Goal: Task Accomplishment & Management: Use online tool/utility

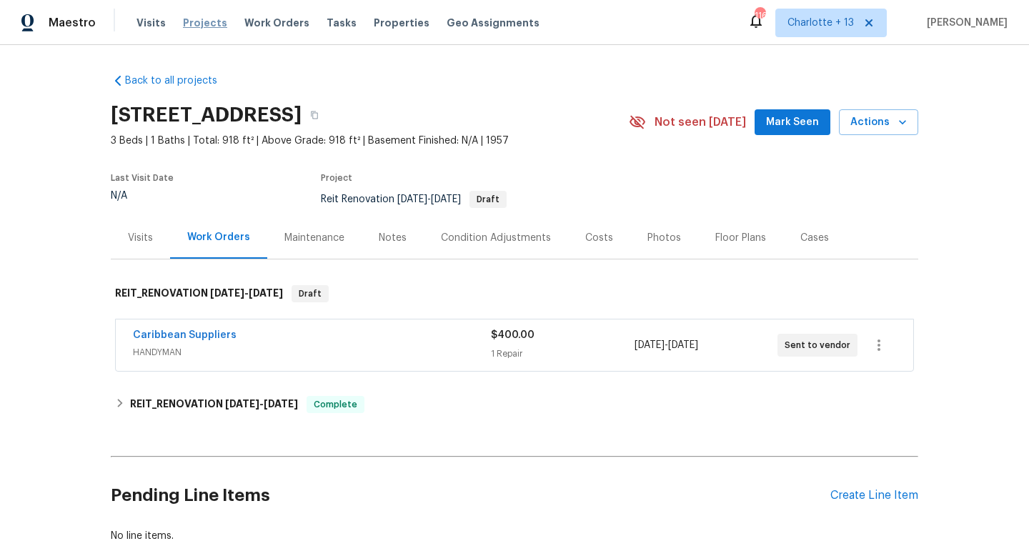
click at [209, 24] on span "Projects" at bounding box center [205, 23] width 44 height 14
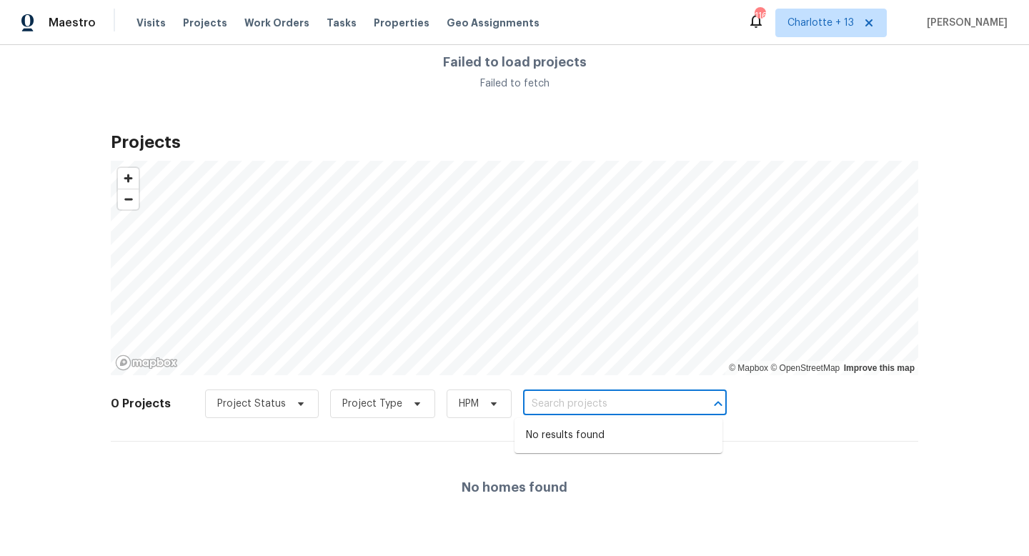
click at [568, 405] on input "text" at bounding box center [605, 404] width 164 height 22
type input "16611 sw"
click at [848, 19] on span "Charlotte + 13" at bounding box center [821, 23] width 66 height 14
click at [769, 133] on div "Projects © Mapbox © OpenStreetMap Improve this map 0 Projects Project Status Pr…" at bounding box center [515, 329] width 808 height 410
click at [151, 21] on span "Visits" at bounding box center [151, 23] width 29 height 14
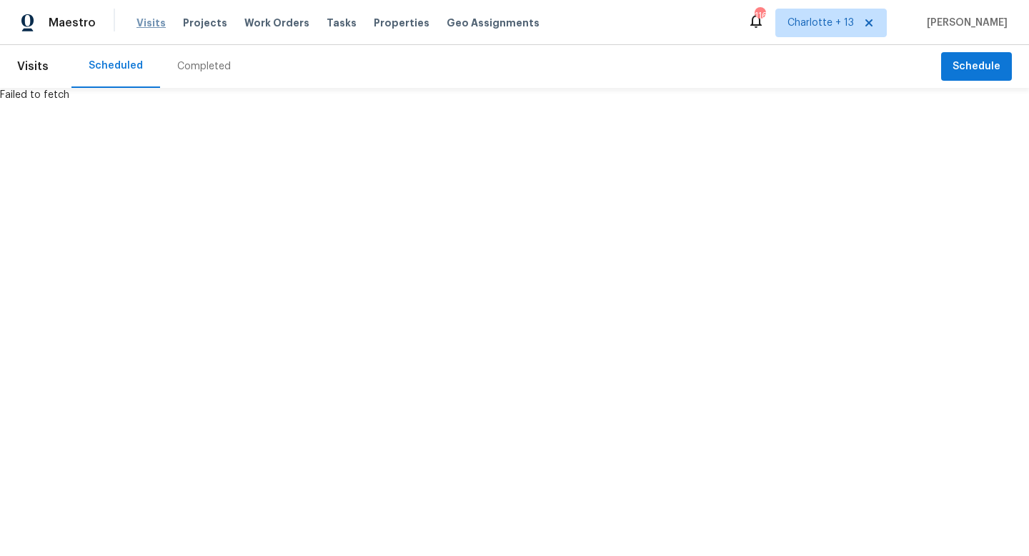
click at [142, 29] on span "Visits" at bounding box center [151, 23] width 29 height 14
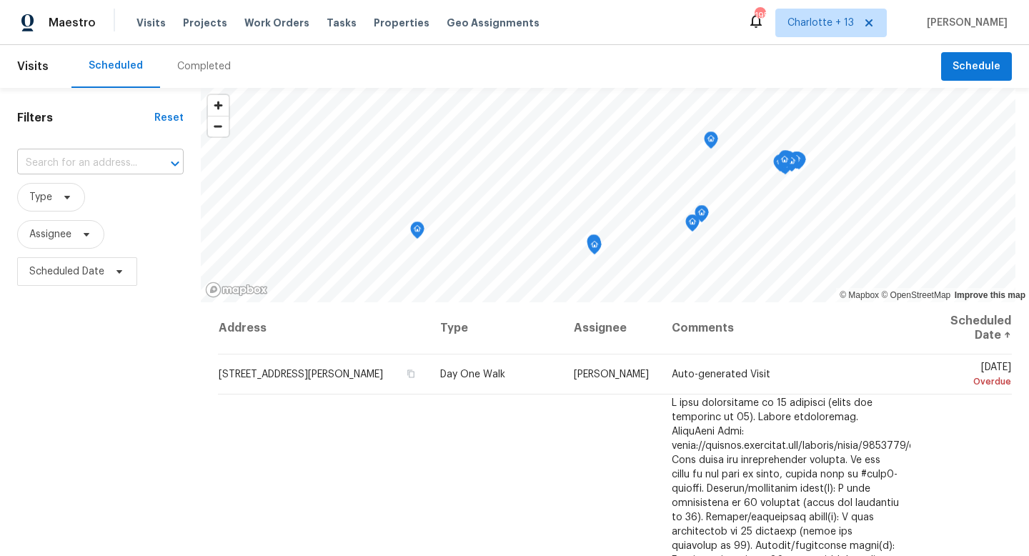
click at [104, 157] on input "text" at bounding box center [80, 163] width 127 height 22
type input "16611"
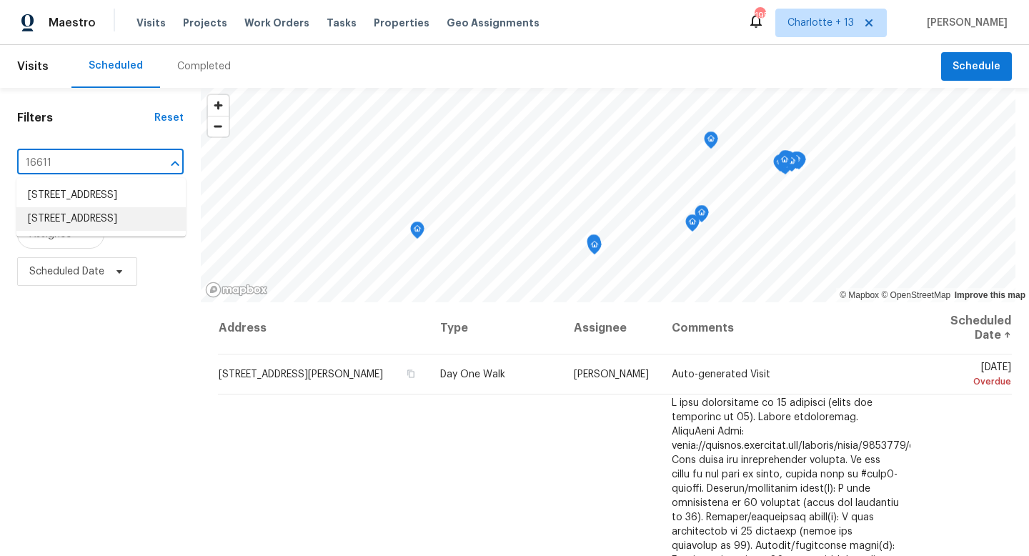
click at [86, 231] on li "[STREET_ADDRESS]" at bounding box center [100, 219] width 169 height 24
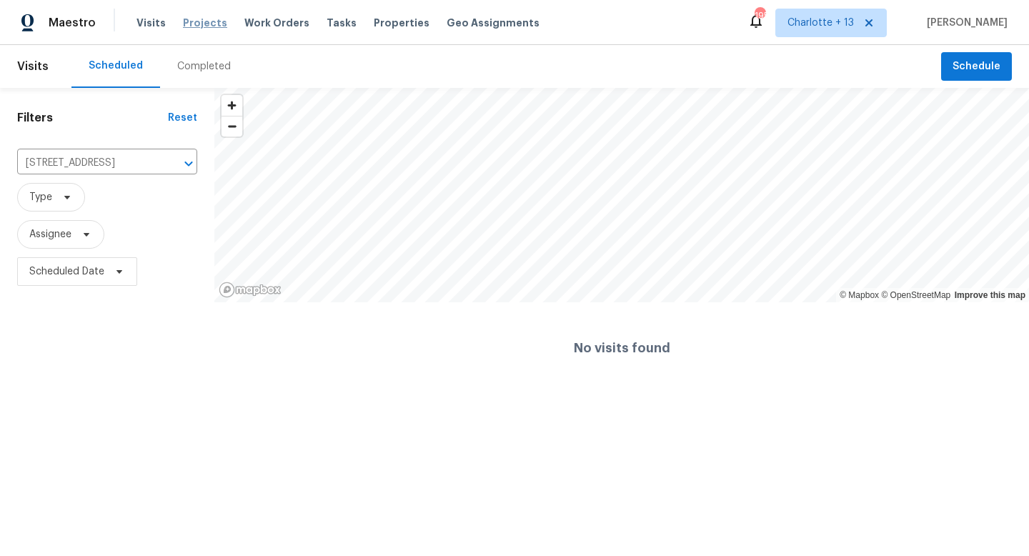
click at [210, 26] on span "Projects" at bounding box center [205, 23] width 44 height 14
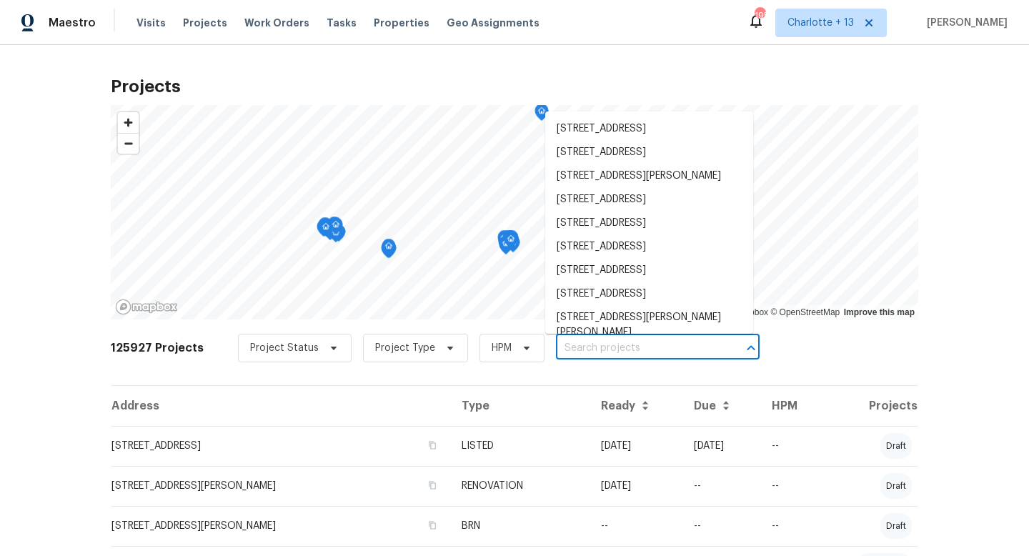
click at [556, 350] on input "text" at bounding box center [638, 348] width 164 height 22
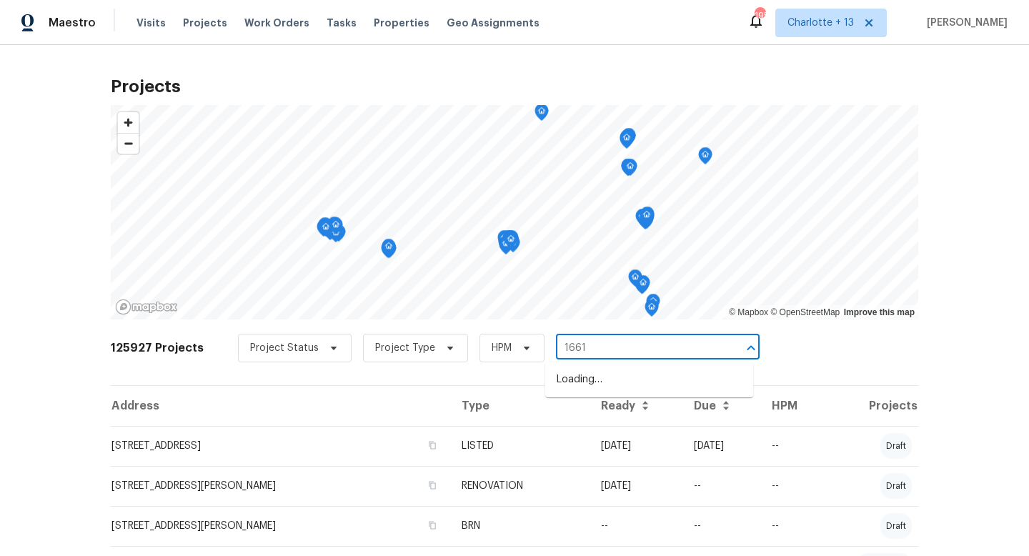
type input "16611"
click at [566, 403] on li "[STREET_ADDRESS]" at bounding box center [649, 404] width 208 height 24
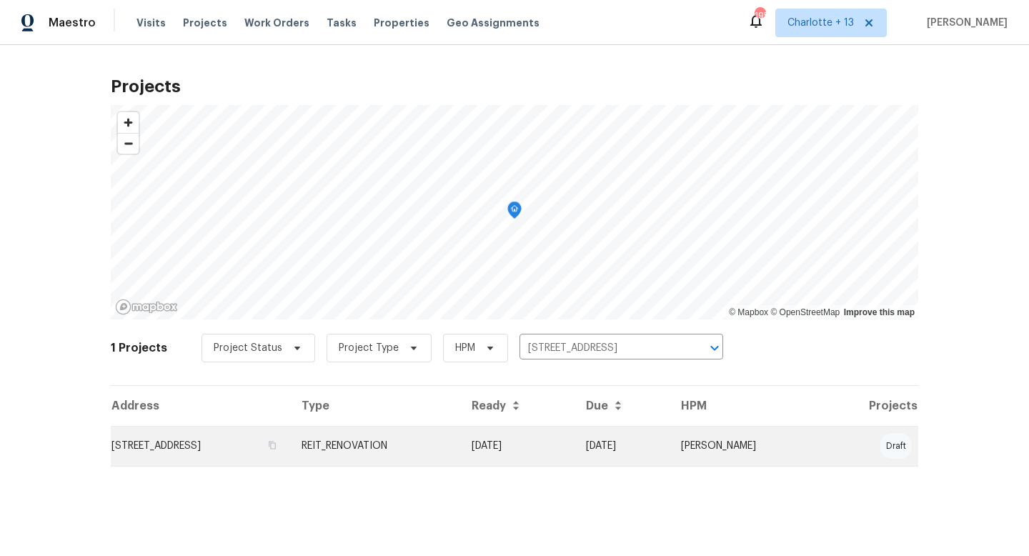
click at [460, 444] on td "REIT_RENOVATION" at bounding box center [375, 446] width 170 height 40
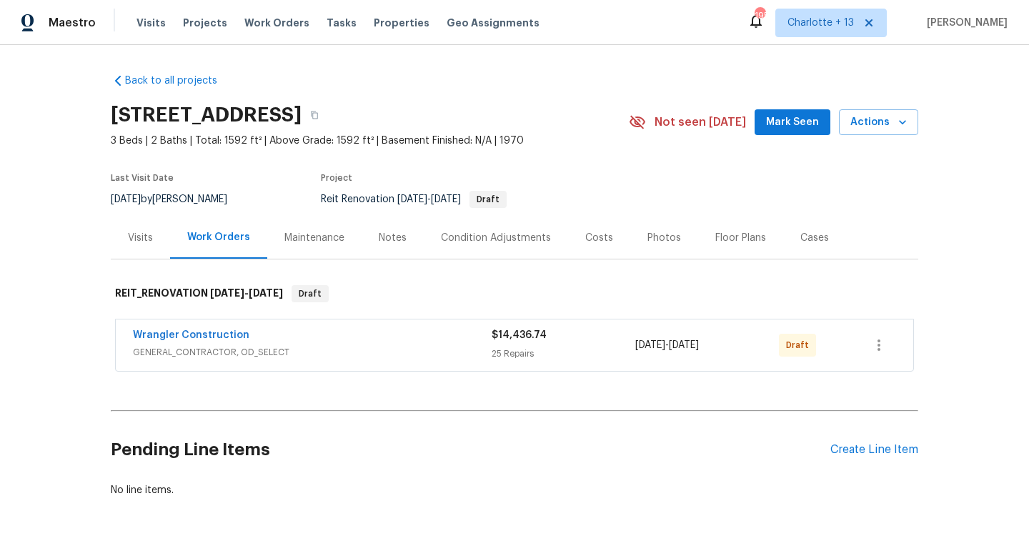
click at [457, 343] on div "Wrangler Construction" at bounding box center [312, 336] width 359 height 17
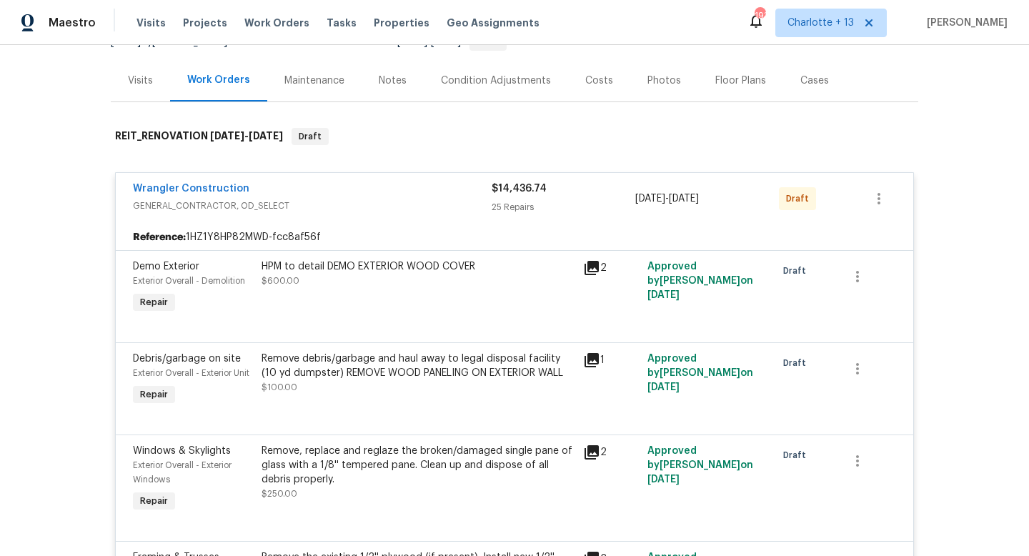
scroll to position [167, 0]
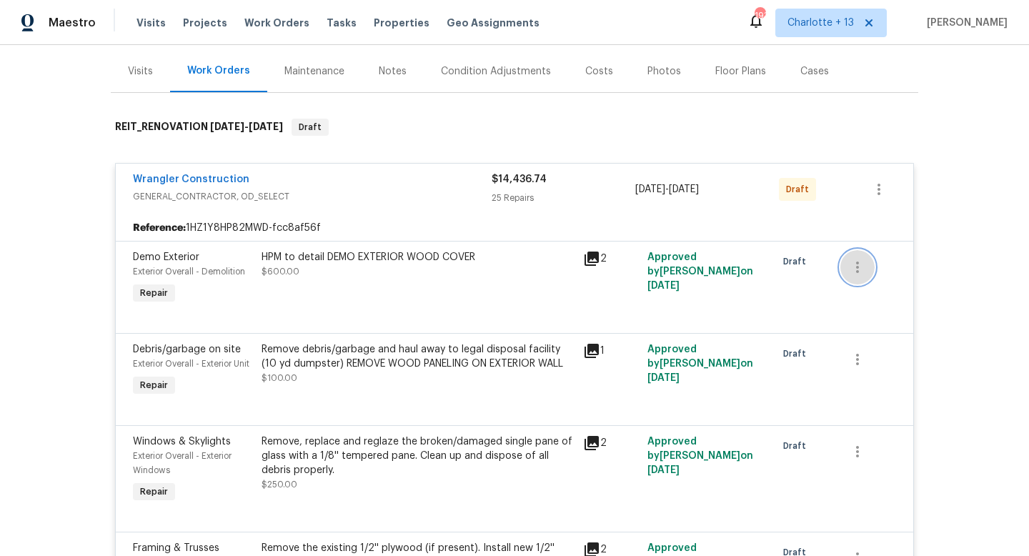
click at [857, 265] on icon "button" at bounding box center [857, 267] width 17 height 17
click at [776, 287] on div at bounding box center [514, 278] width 1029 height 556
click at [563, 297] on div "HPM to detail DEMO EXTERIOR WOOD COVER $600.00" at bounding box center [418, 279] width 322 height 66
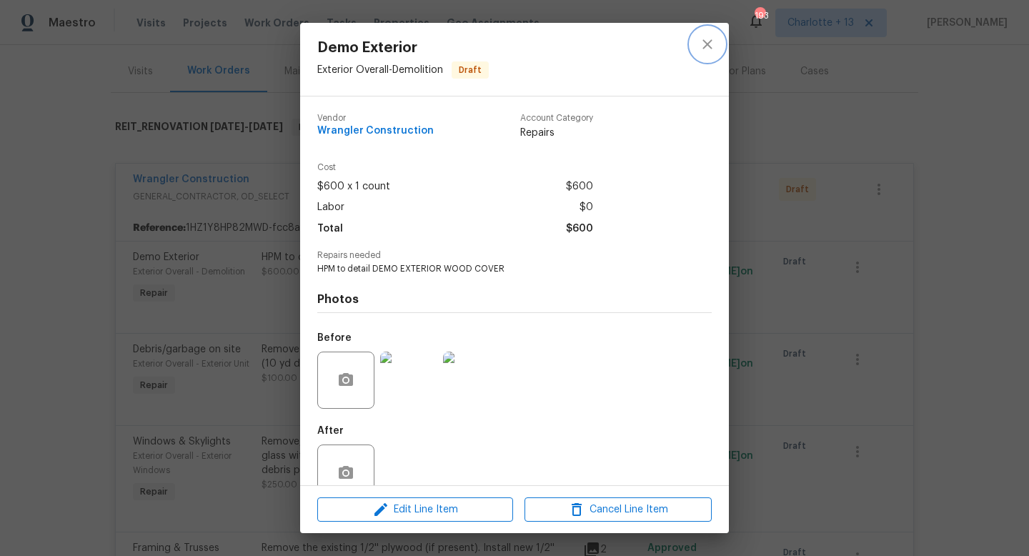
click at [708, 49] on icon "close" at bounding box center [707, 44] width 17 height 17
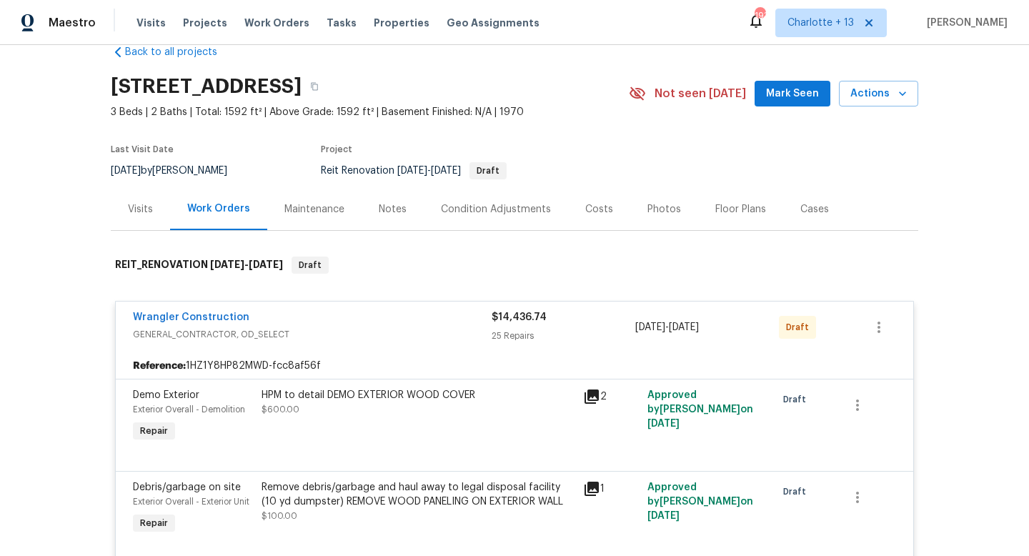
scroll to position [0, 0]
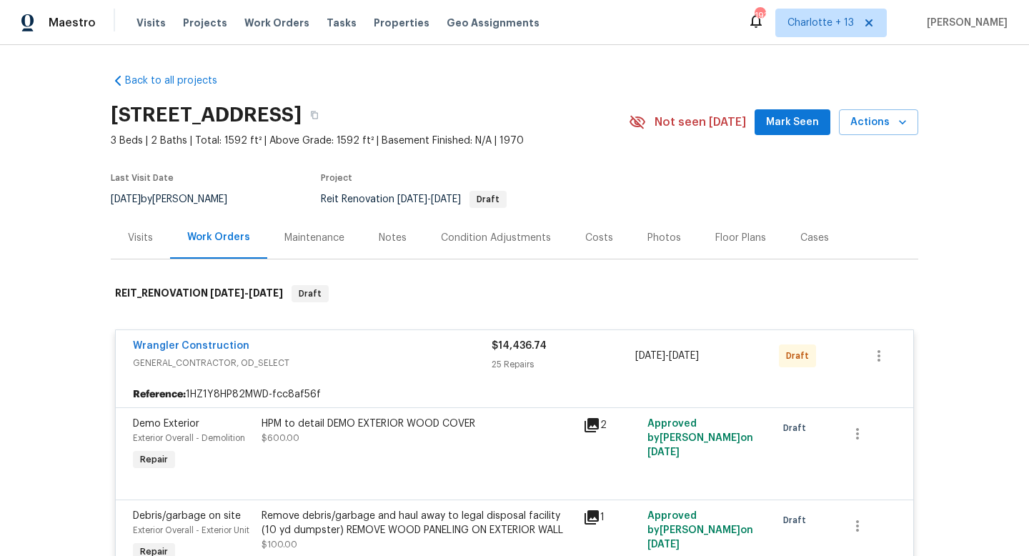
click at [360, 360] on span "GENERAL_CONTRACTOR, OD_SELECT" at bounding box center [312, 363] width 359 height 14
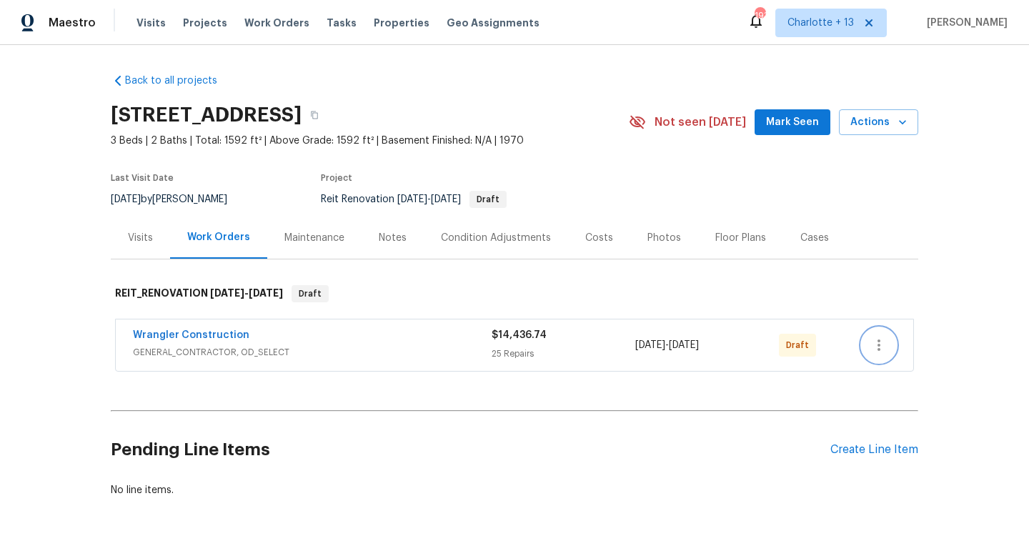
click at [879, 342] on icon "button" at bounding box center [879, 345] width 3 height 11
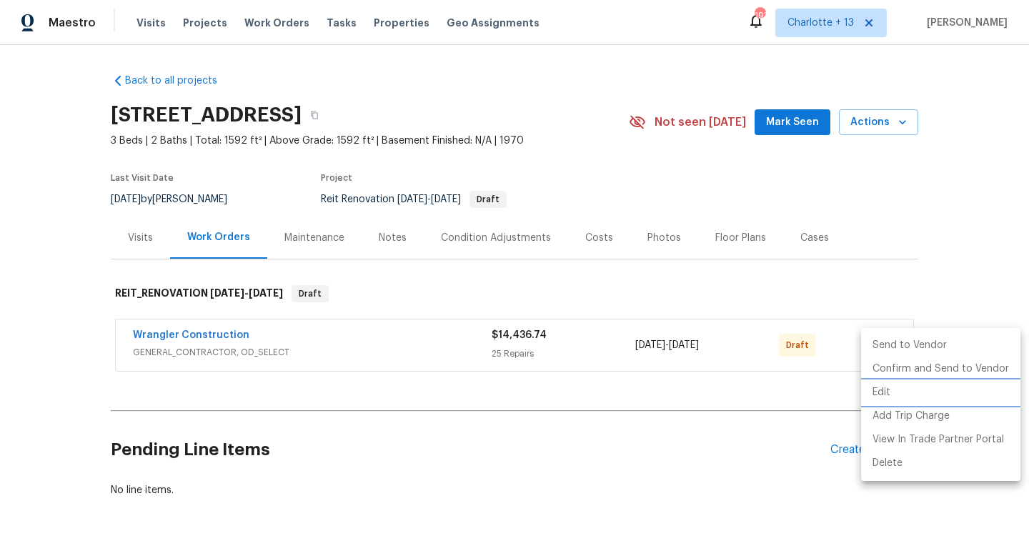
click at [881, 389] on li "Edit" at bounding box center [940, 393] width 159 height 24
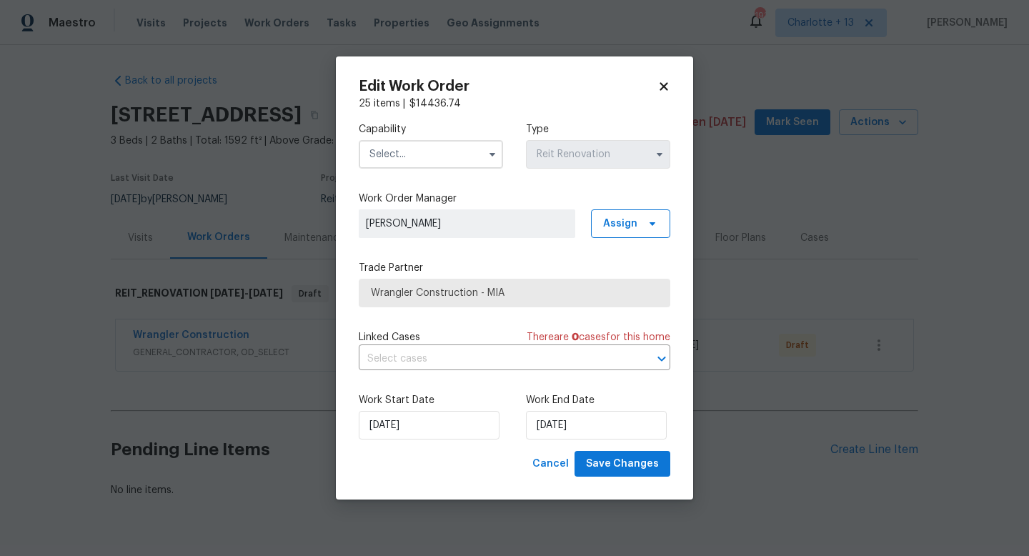
click at [475, 160] on input "text" at bounding box center [431, 154] width 144 height 29
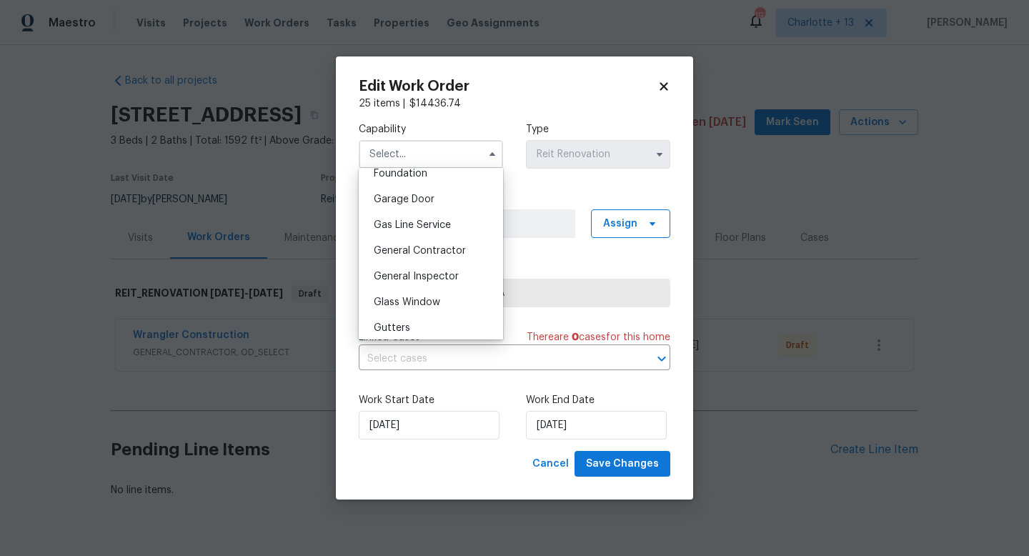
scroll to position [618, 0]
click at [449, 247] on span "General Contractor" at bounding box center [420, 249] width 92 height 10
type input "General Contractor"
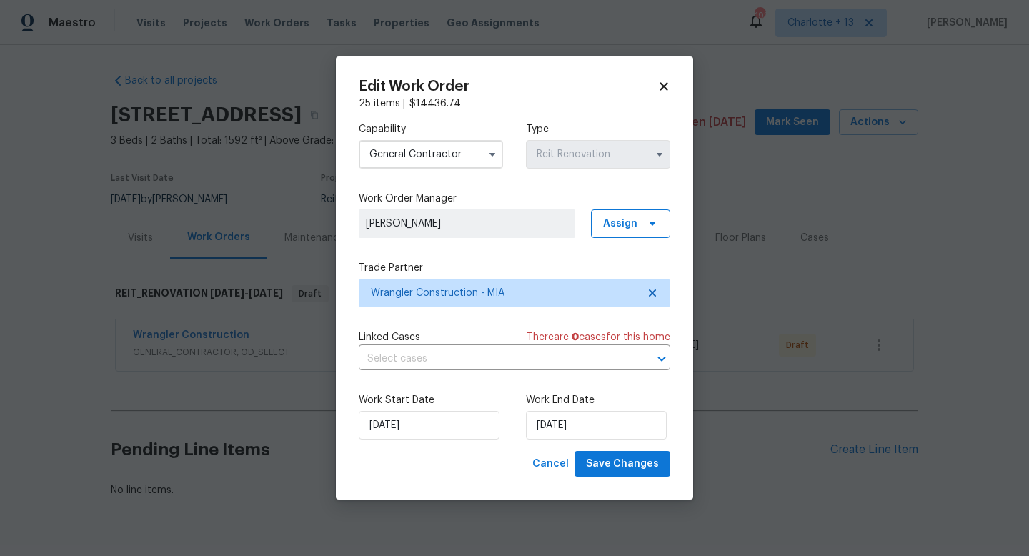
click at [666, 87] on icon at bounding box center [664, 86] width 13 height 13
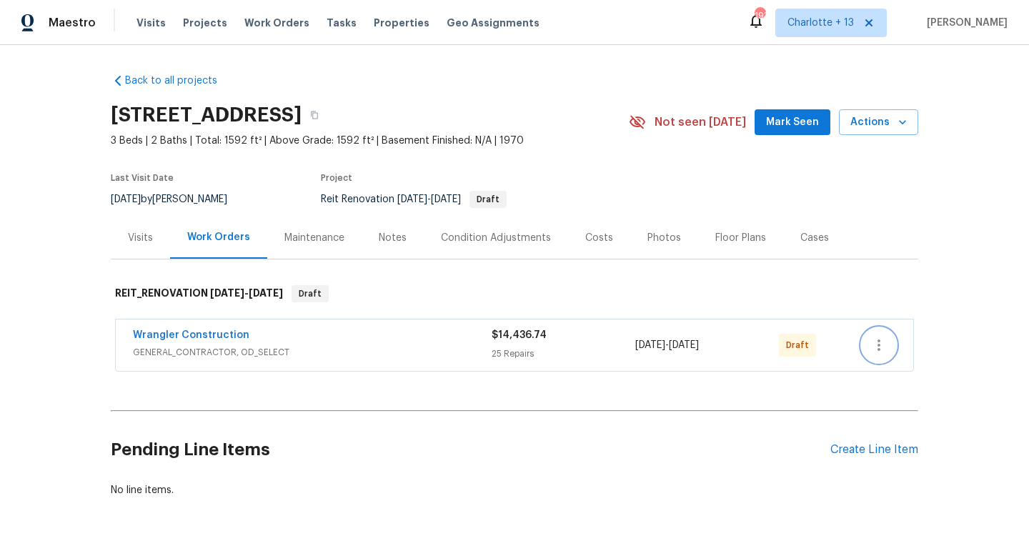
click at [881, 346] on icon "button" at bounding box center [879, 345] width 17 height 17
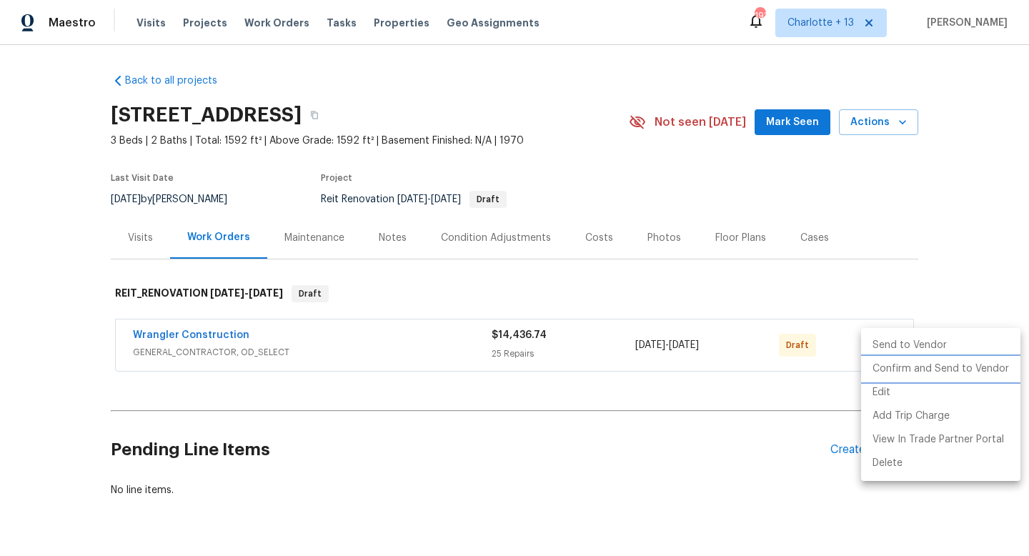
click at [904, 367] on li "Confirm and Send to Vendor" at bounding box center [940, 369] width 159 height 24
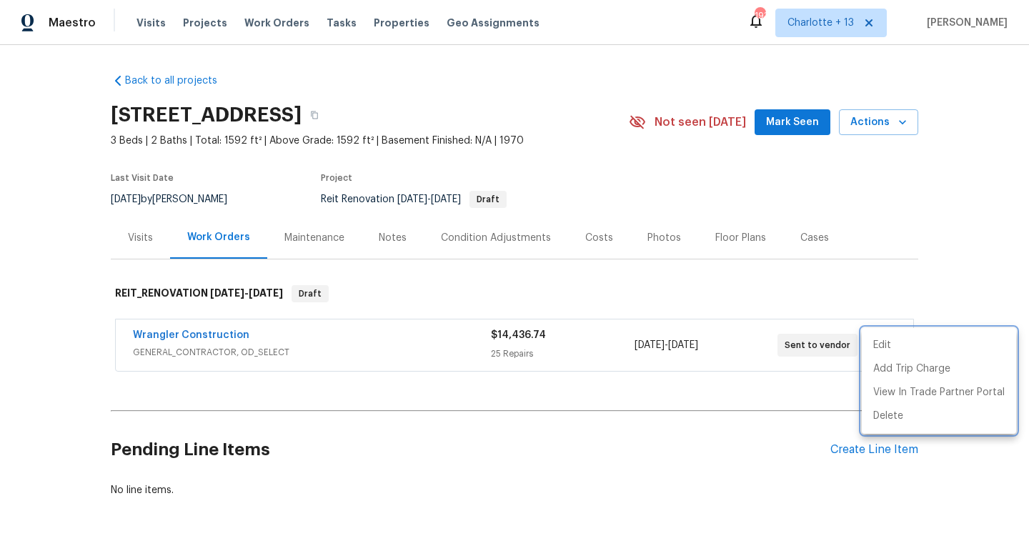
click at [956, 194] on div at bounding box center [514, 278] width 1029 height 556
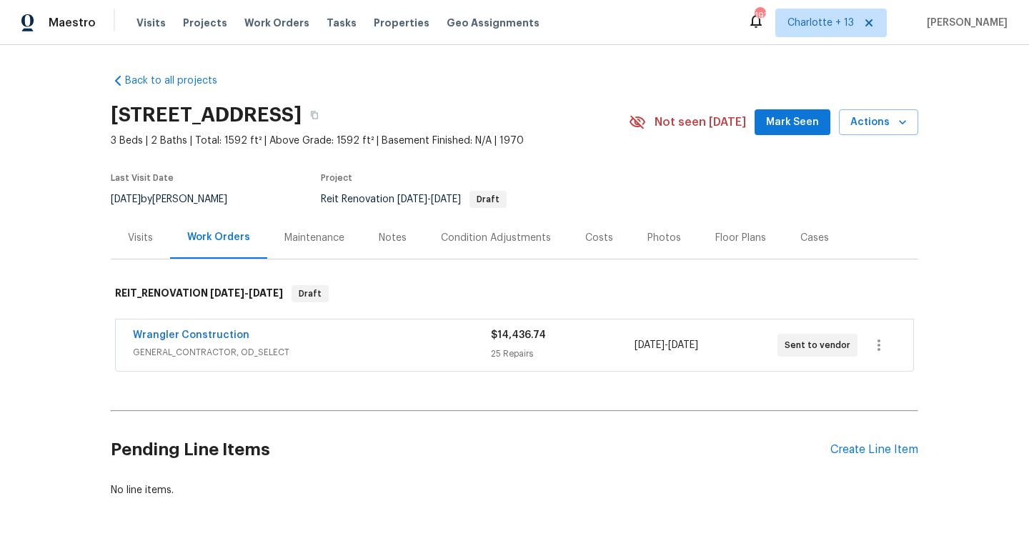
click at [978, 459] on div "Back to all projects [STREET_ADDRESS] 3 Beds | 2 Baths | Total: 1592 ft² | Abov…" at bounding box center [514, 300] width 1029 height 511
click at [205, 21] on span "Projects" at bounding box center [205, 23] width 44 height 14
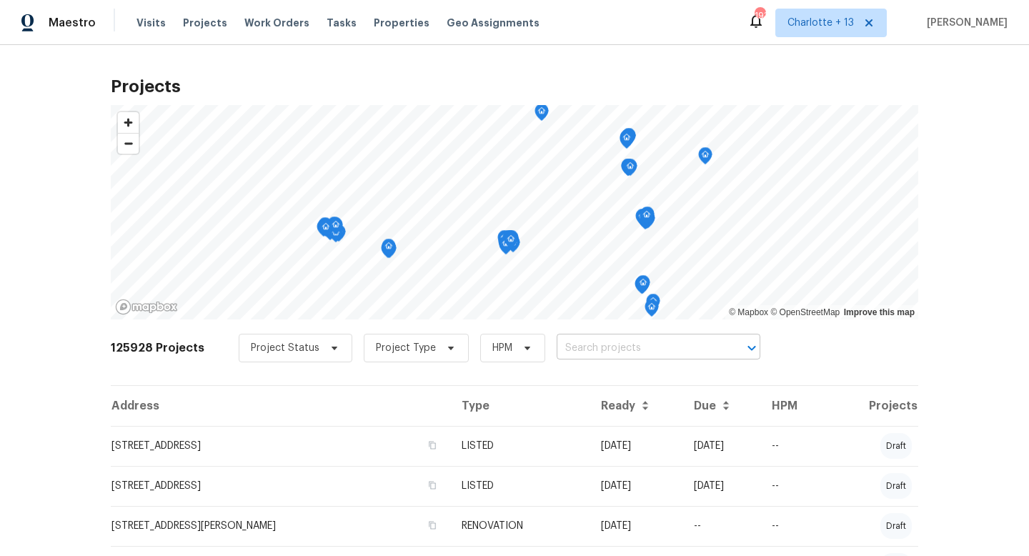
click at [606, 347] on input "text" at bounding box center [639, 348] width 164 height 22
type input "1707 [PERSON_NAME]"
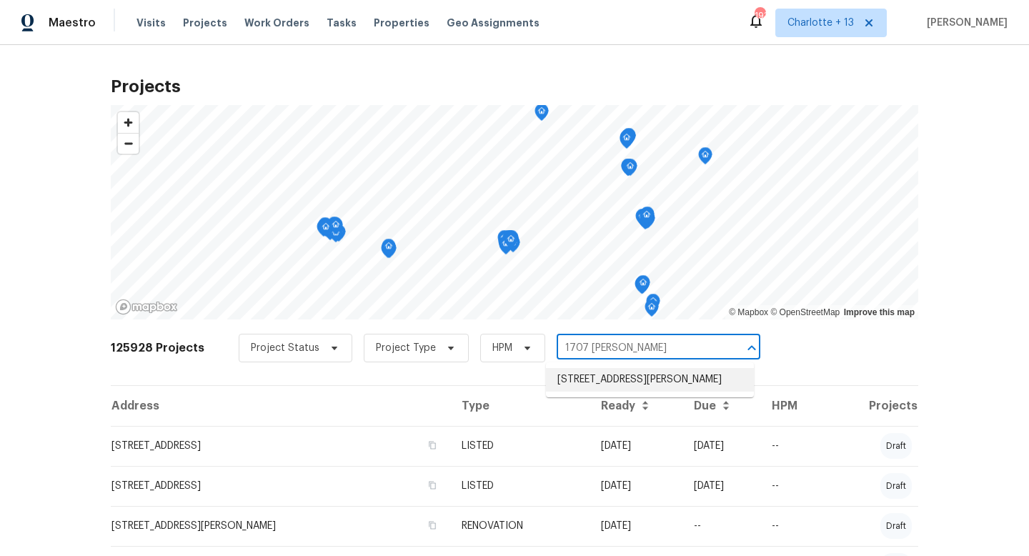
click at [596, 377] on li "[STREET_ADDRESS][PERSON_NAME]" at bounding box center [650, 380] width 208 height 24
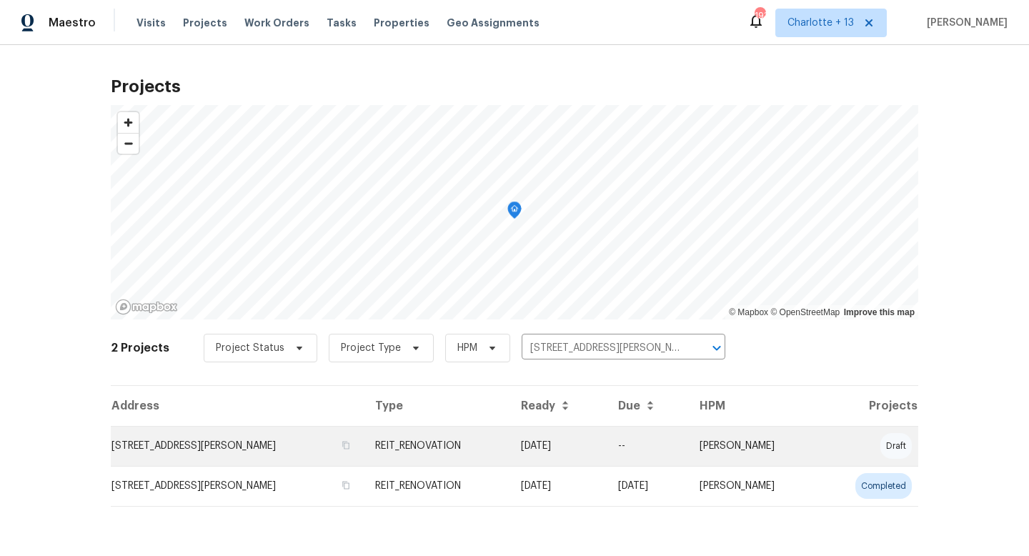
click at [604, 435] on td "[DATE]" at bounding box center [558, 446] width 97 height 40
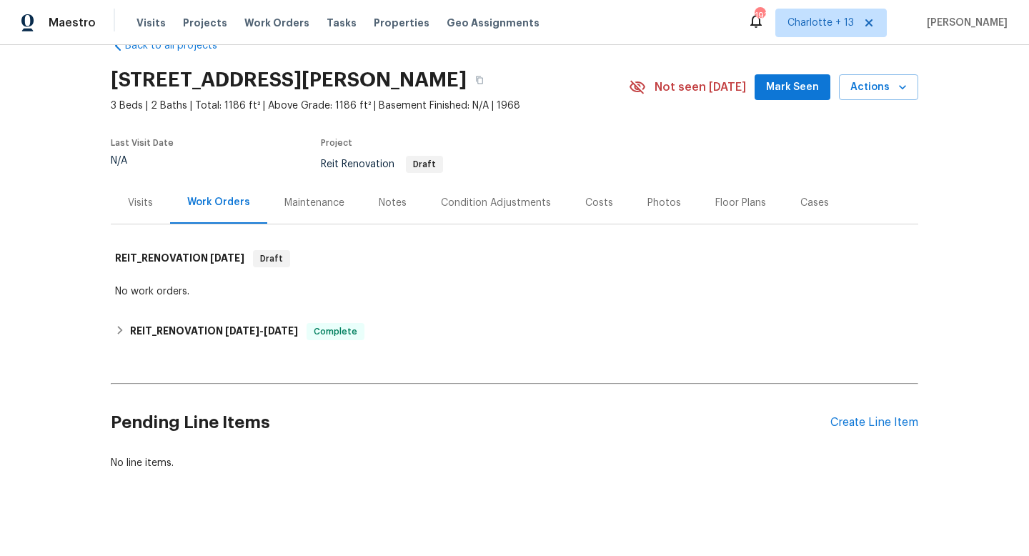
scroll to position [46, 0]
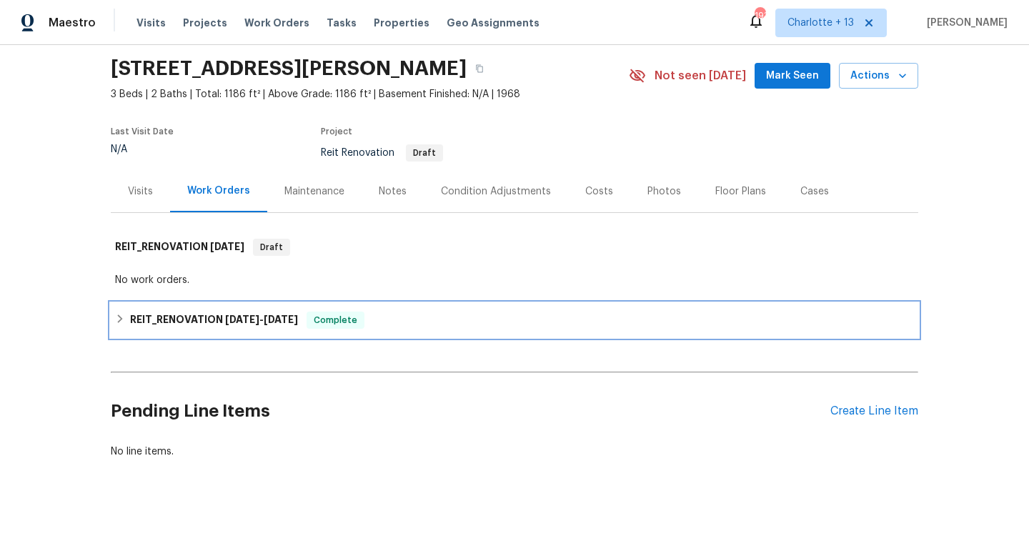
click at [533, 313] on div "REIT_RENOVATION [DATE] - [DATE] Complete" at bounding box center [514, 320] width 799 height 17
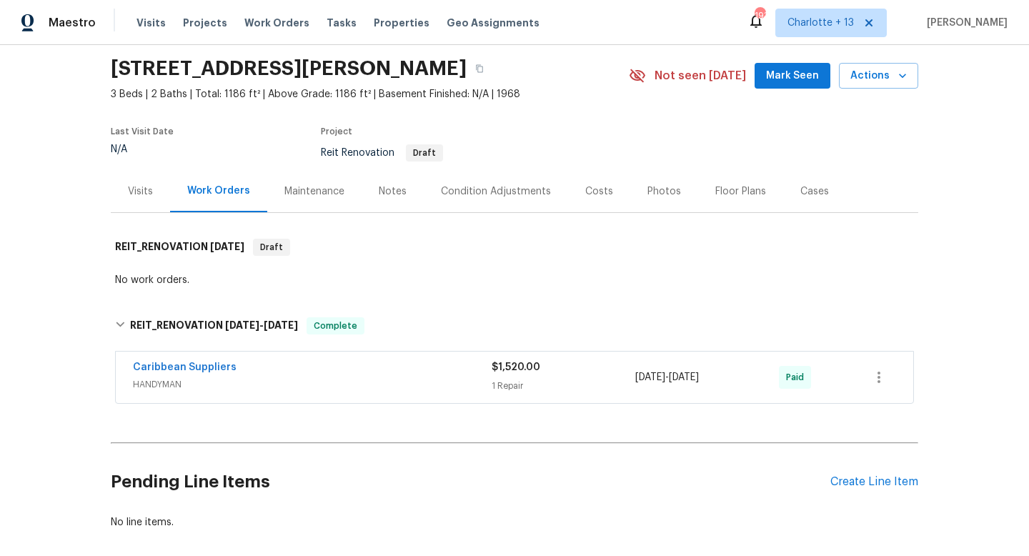
click at [394, 370] on div "Caribbean Suppliers" at bounding box center [312, 368] width 359 height 17
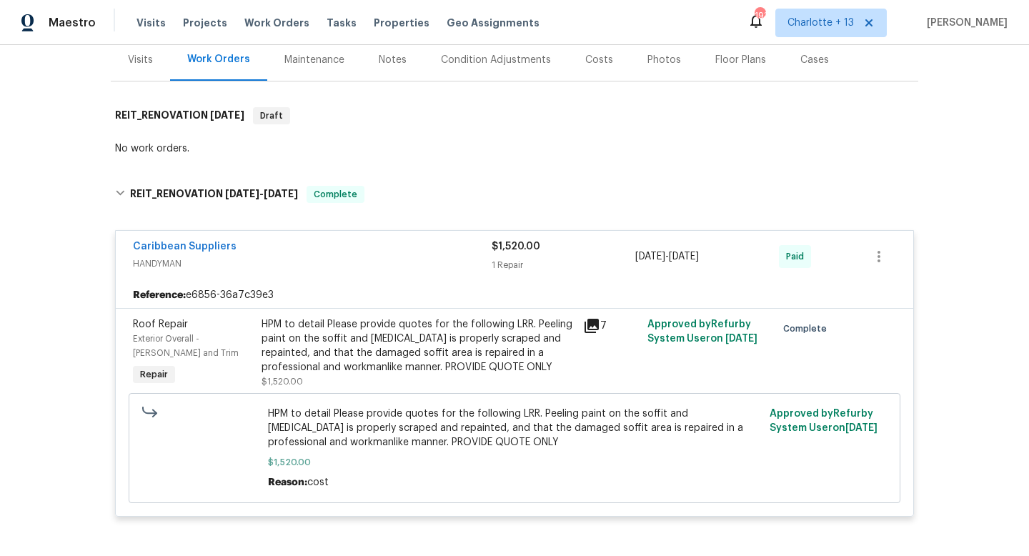
scroll to position [188, 0]
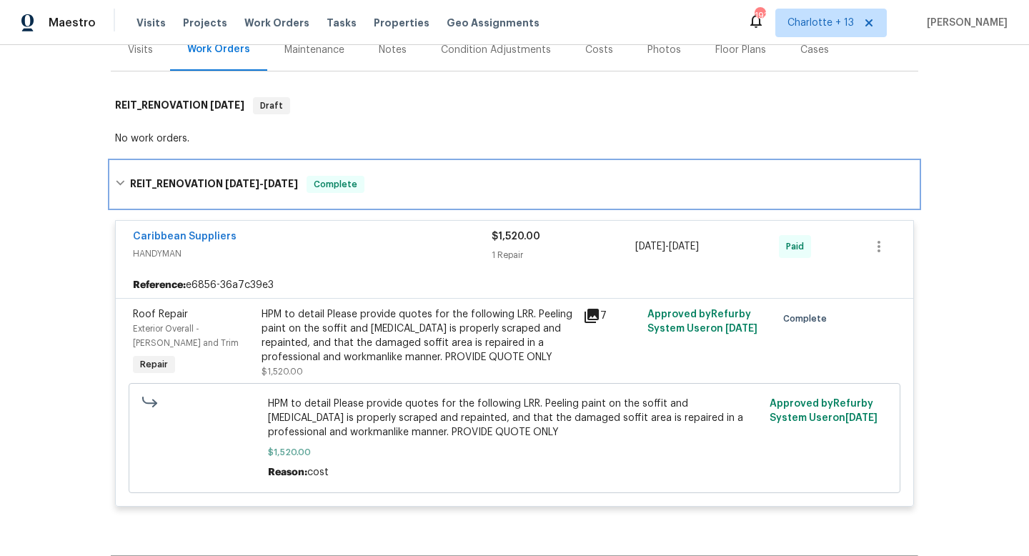
click at [699, 179] on div "REIT_RENOVATION [DATE] - [DATE] Complete" at bounding box center [514, 184] width 799 height 17
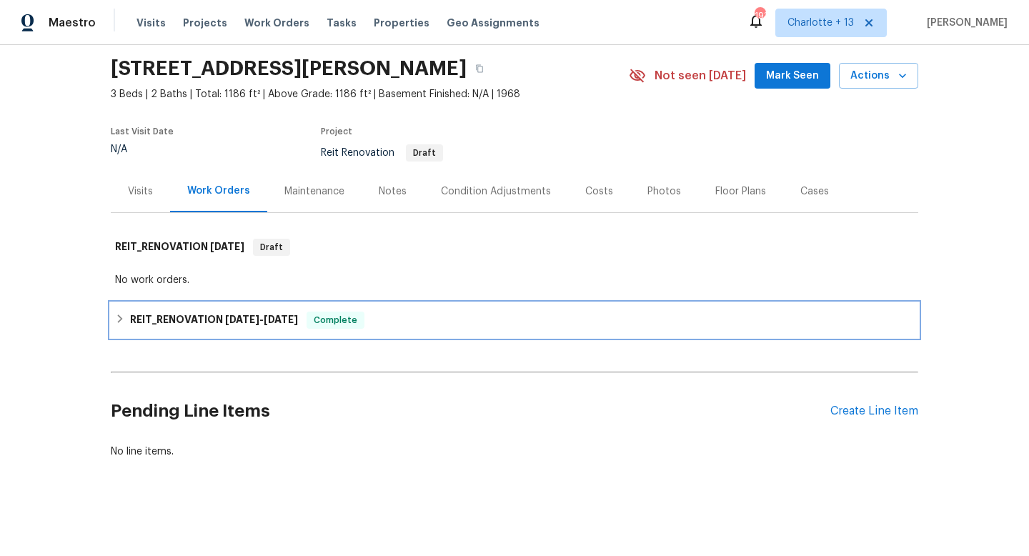
scroll to position [46, 0]
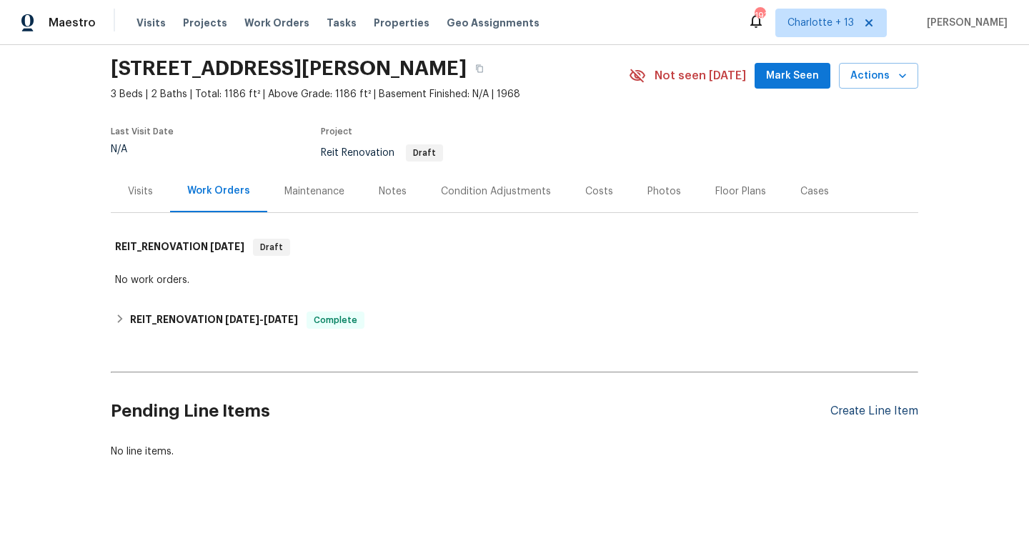
click at [841, 413] on div "Create Line Item" at bounding box center [875, 412] width 88 height 14
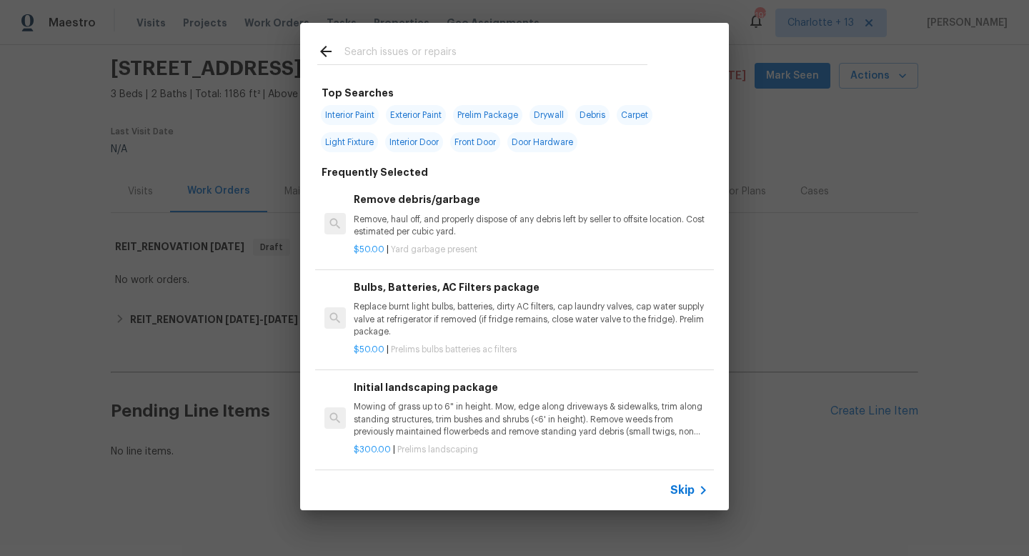
click at [440, 59] on input "text" at bounding box center [496, 53] width 303 height 21
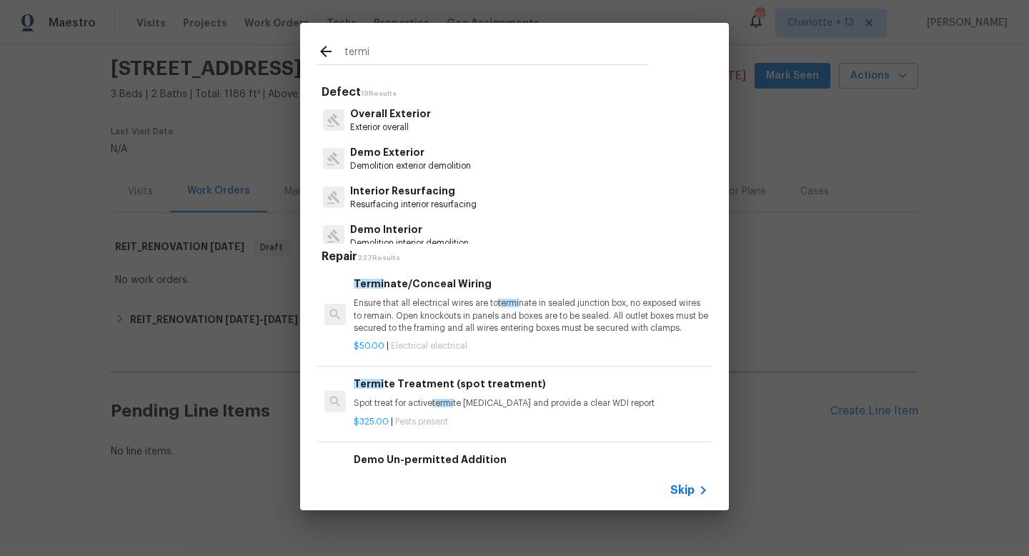
type input "termi"
click at [425, 387] on h6 "Termi te Treatment (spot treatment)" at bounding box center [531, 384] width 355 height 16
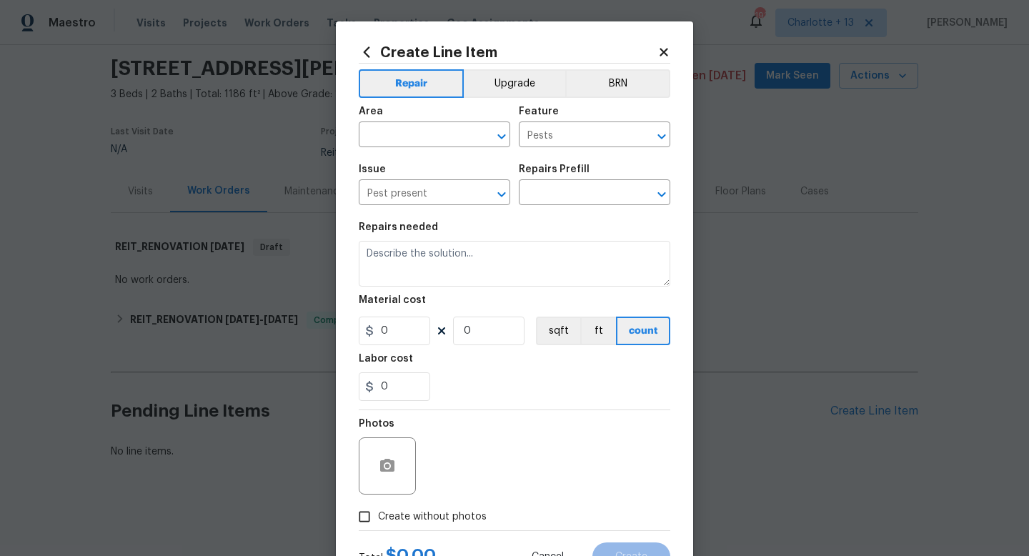
type input "Termite Treatment (spot treatment) $325.00"
type textarea "Spot treat for active termite infestation and provide a clear WDI report"
type input "325"
type input "1"
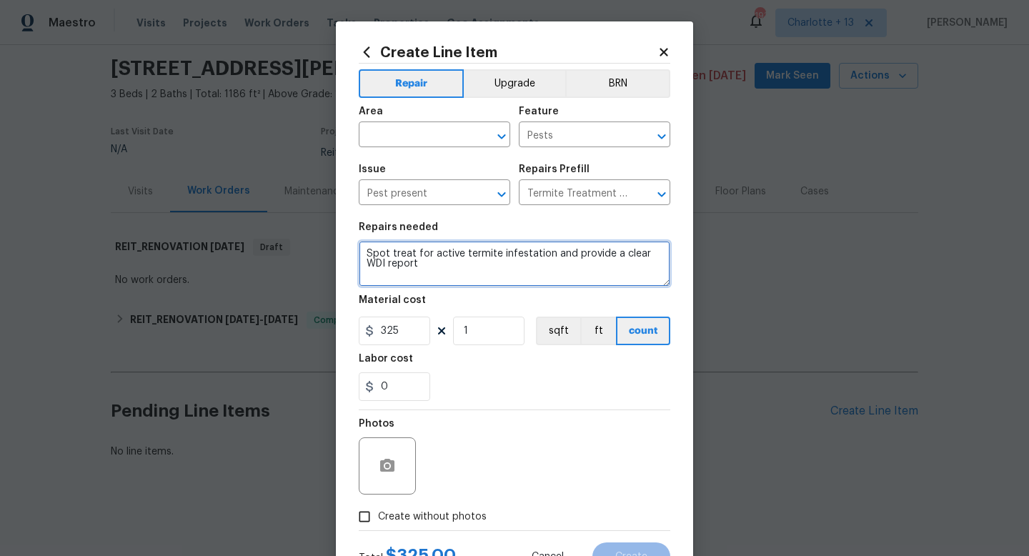
click at [663, 255] on textarea "Spot treat for active termite infestation and provide a clear WDI report" at bounding box center [515, 264] width 312 height 46
type textarea "Spot treat for active termite [MEDICAL_DATA] and provide a clear WDO report"
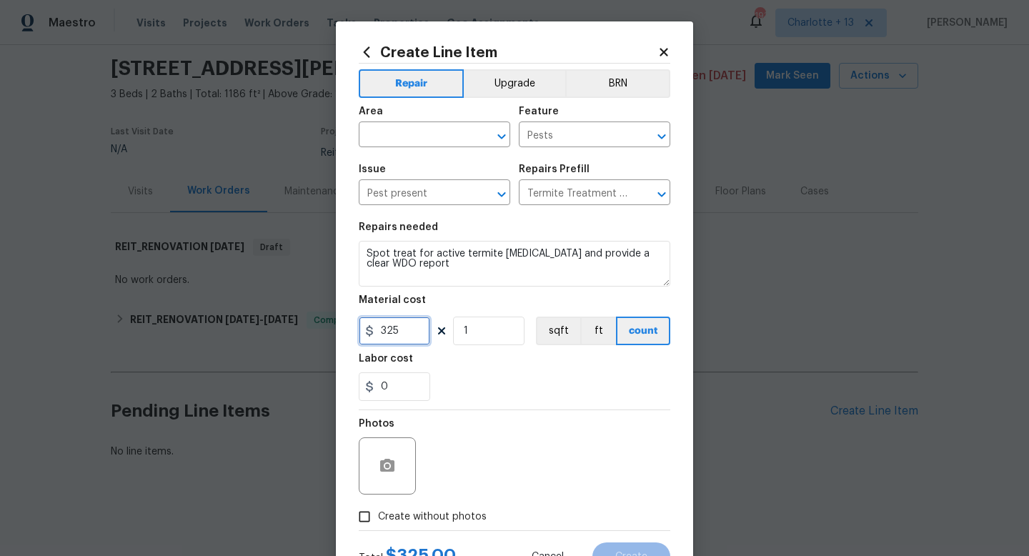
click at [407, 339] on input "325" at bounding box center [394, 331] width 71 height 29
type input "0"
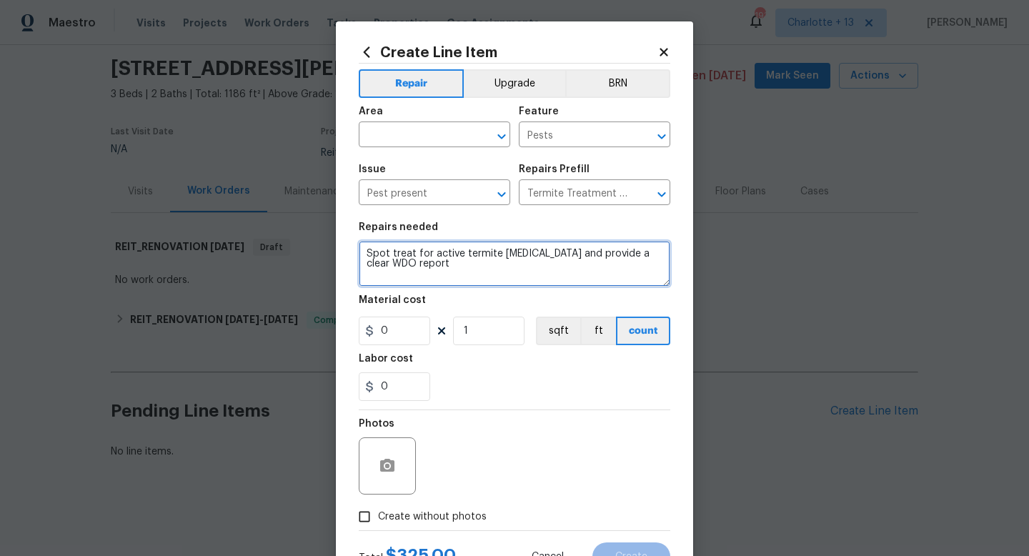
click at [430, 272] on textarea "Spot treat for active termite [MEDICAL_DATA] and provide a clear WDO report" at bounding box center [515, 264] width 312 height 46
type textarea "Spot treat for active termite [MEDICAL_DATA] and provide a clear WDO report Pro…"
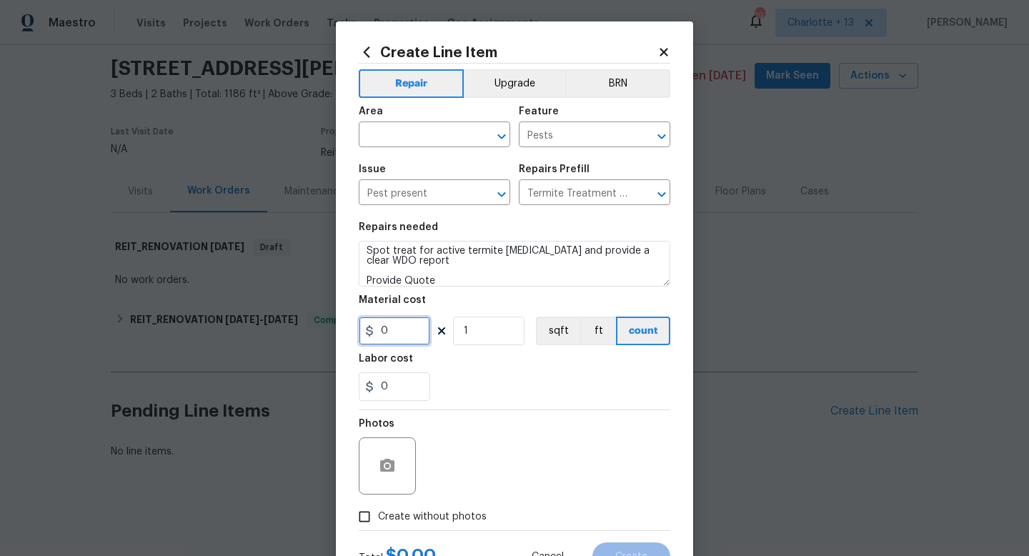
click at [413, 328] on input "0" at bounding box center [394, 331] width 71 height 29
type input "75"
click at [397, 133] on input "text" at bounding box center [415, 136] width 112 height 22
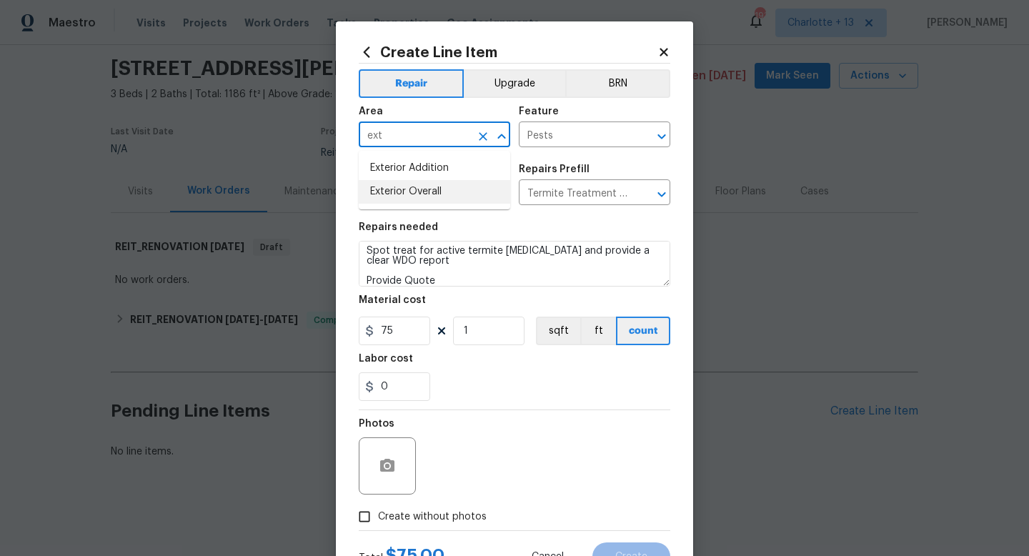
click at [400, 189] on li "Exterior Overall" at bounding box center [435, 192] width 152 height 24
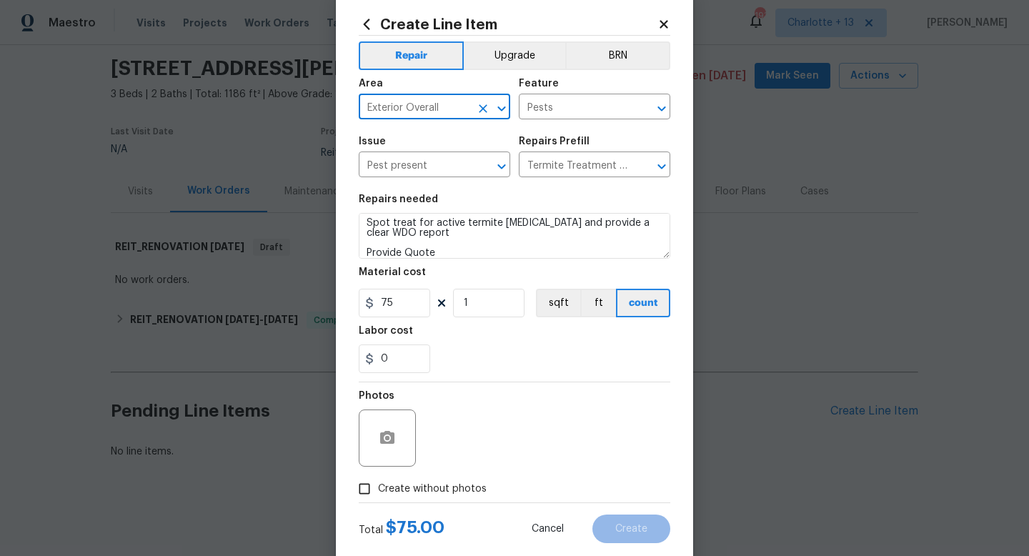
scroll to position [60, 0]
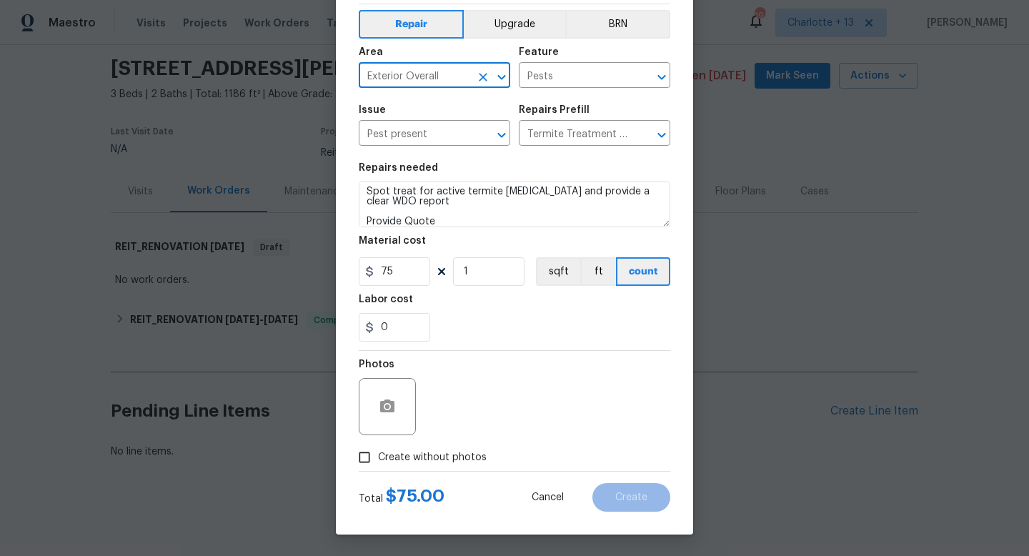
type input "Exterior Overall"
click at [367, 453] on input "Create without photos" at bounding box center [364, 457] width 27 height 27
checkbox input "true"
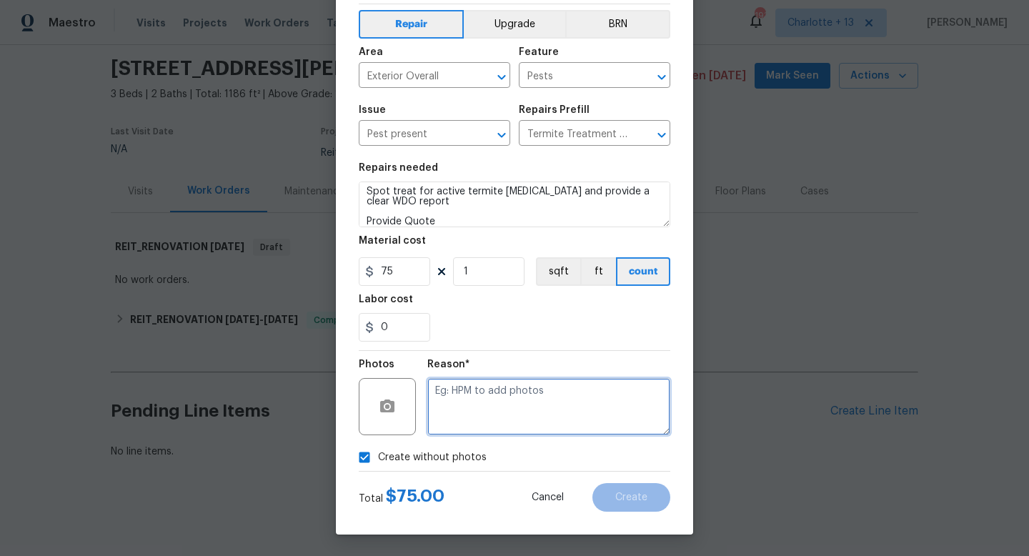
click at [458, 410] on textarea at bounding box center [549, 406] width 243 height 57
type textarea "Quote only"
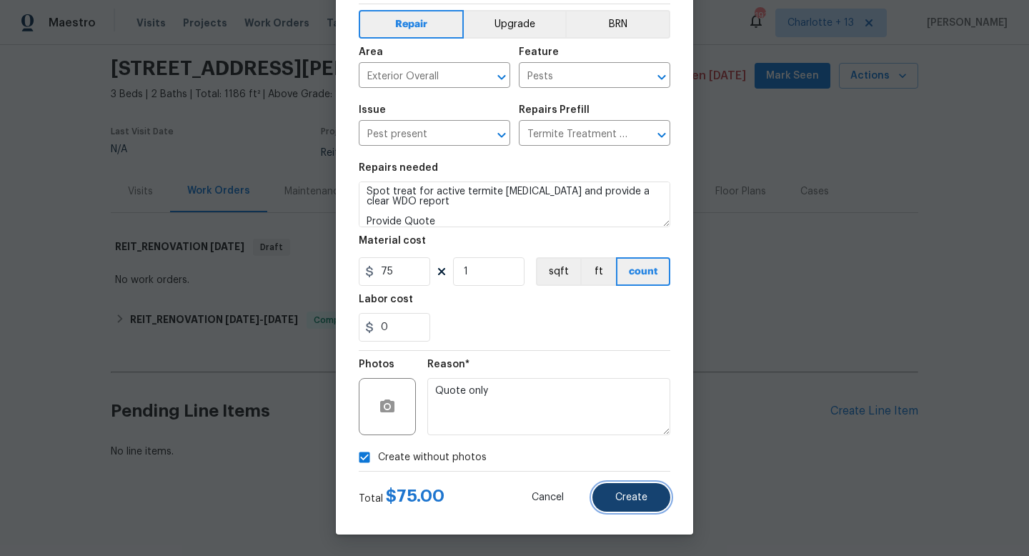
click at [613, 494] on button "Create" at bounding box center [632, 497] width 78 height 29
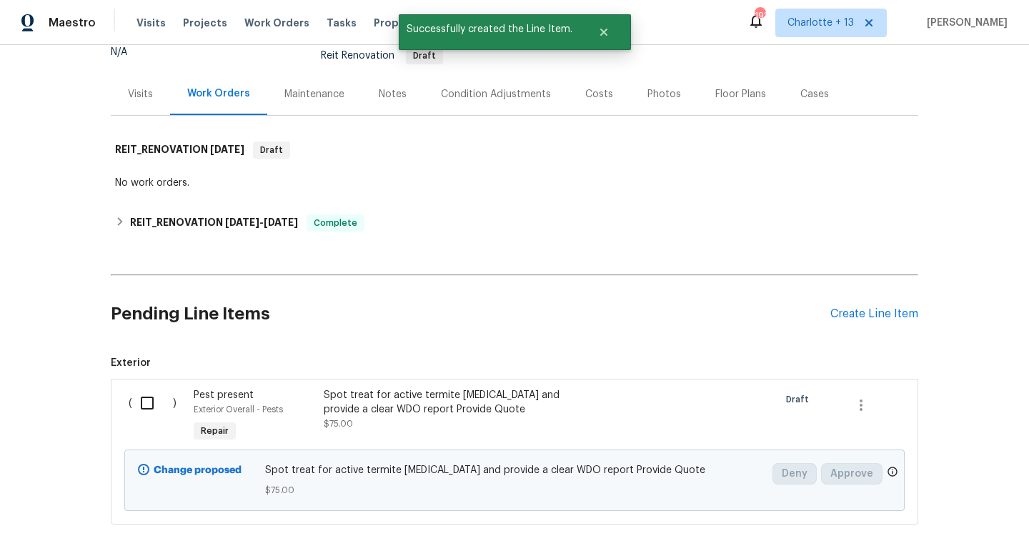
scroll to position [144, 0]
click at [149, 400] on input "checkbox" at bounding box center [152, 402] width 41 height 30
checkbox input "true"
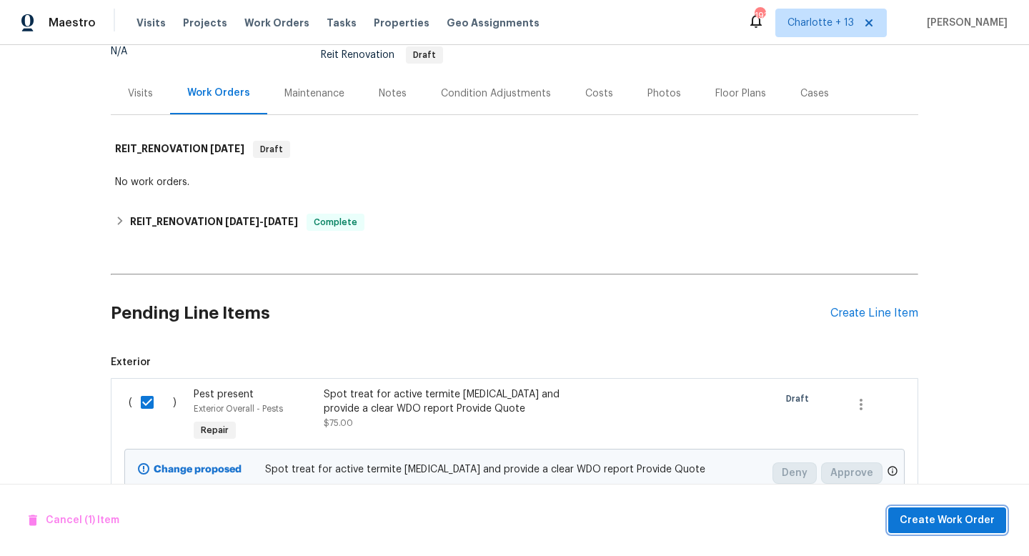
click at [958, 515] on span "Create Work Order" at bounding box center [947, 521] width 95 height 18
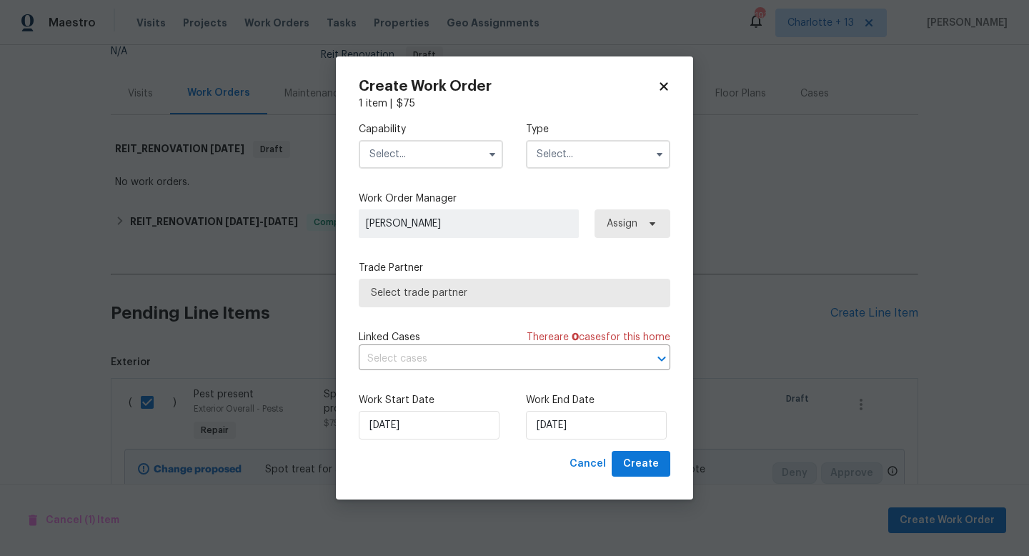
click at [430, 157] on input "text" at bounding box center [431, 154] width 144 height 29
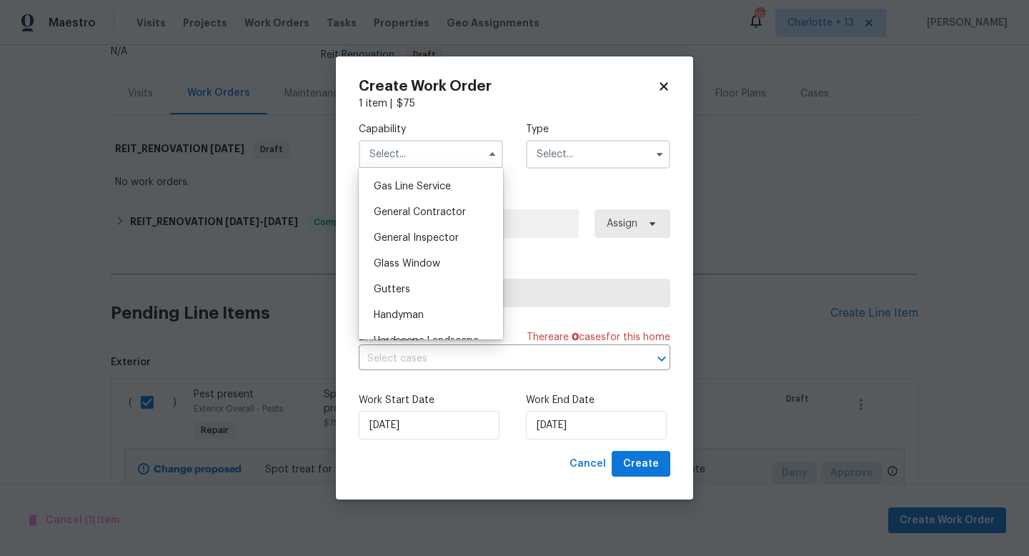
scroll to position [703, 0]
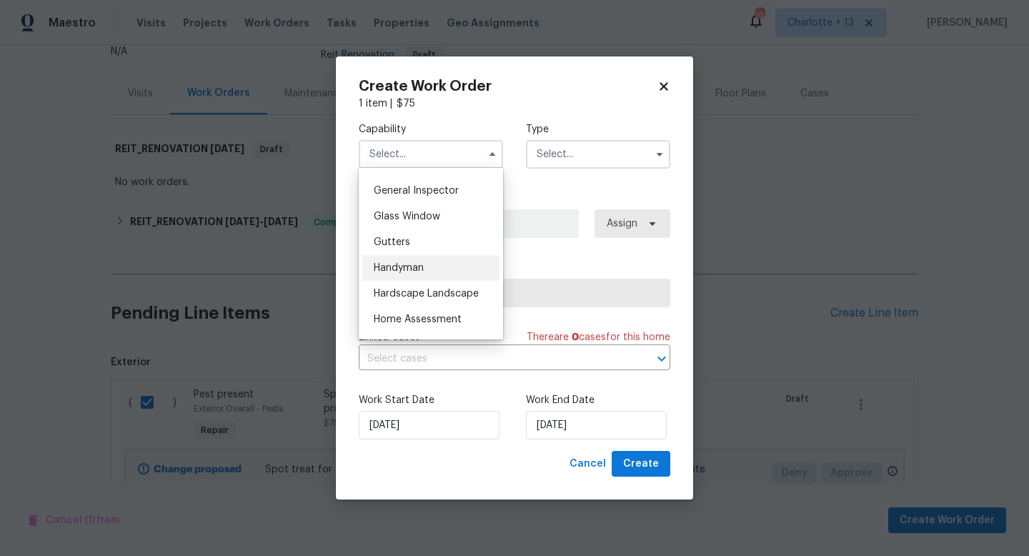
click at [410, 274] on div "Handyman" at bounding box center [430, 268] width 137 height 26
type input "Handyman"
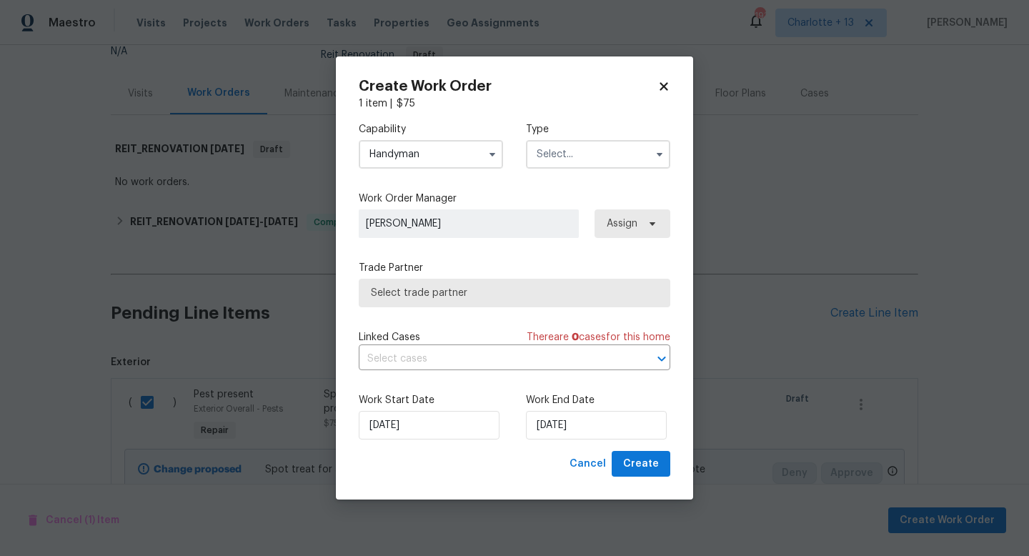
click at [555, 164] on input "text" at bounding box center [598, 154] width 144 height 29
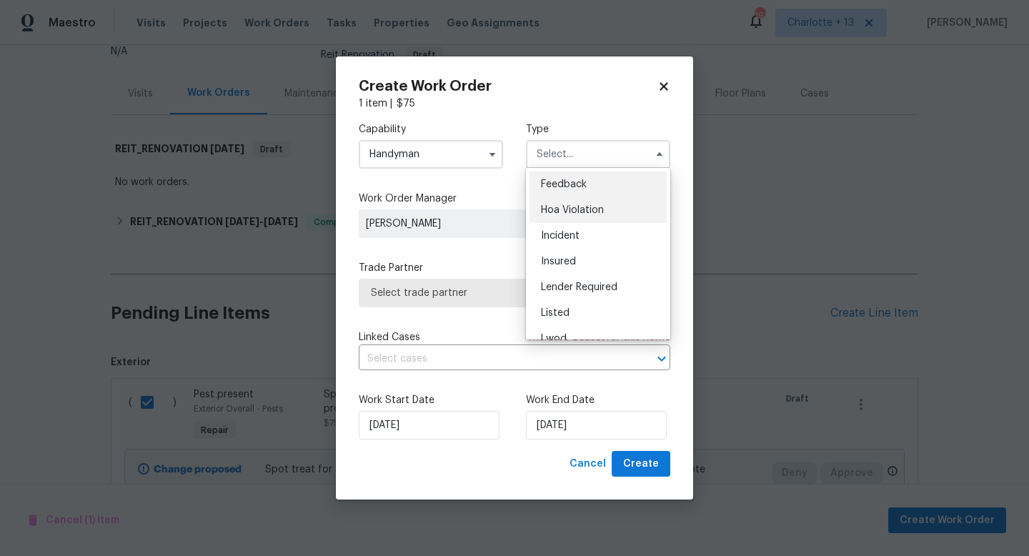
scroll to position [170, 0]
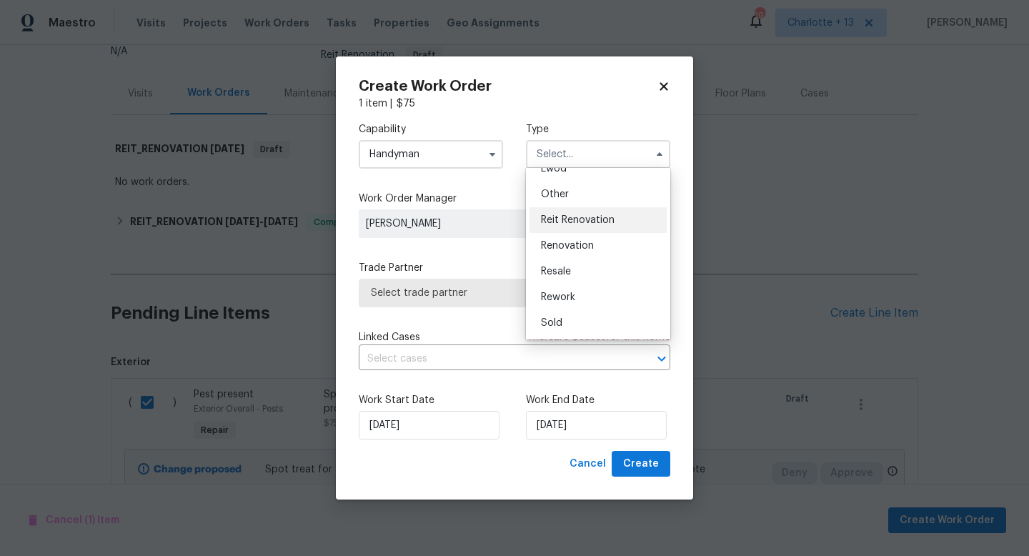
click at [581, 222] on span "Reit Renovation" at bounding box center [578, 220] width 74 height 10
type input "Reit Renovation"
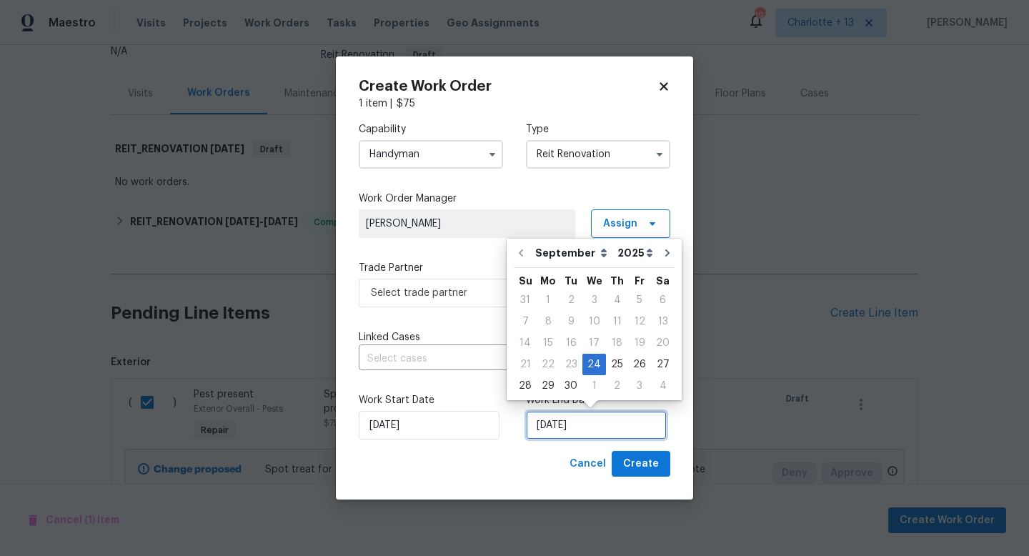
click at [570, 425] on input "[DATE]" at bounding box center [596, 425] width 141 height 29
click at [611, 364] on div "25" at bounding box center [617, 365] width 22 height 20
type input "[DATE]"
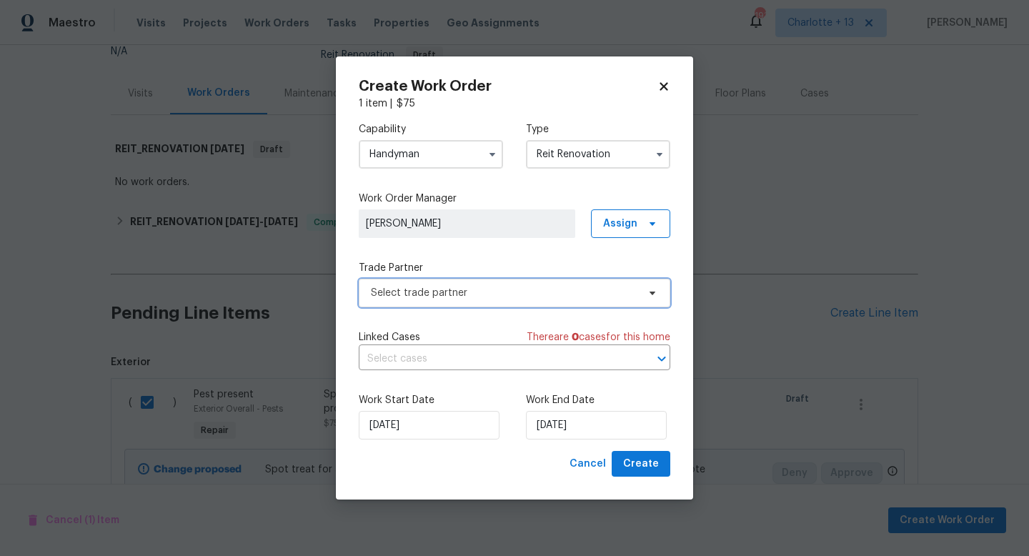
click at [469, 292] on span "Select trade partner" at bounding box center [504, 293] width 267 height 14
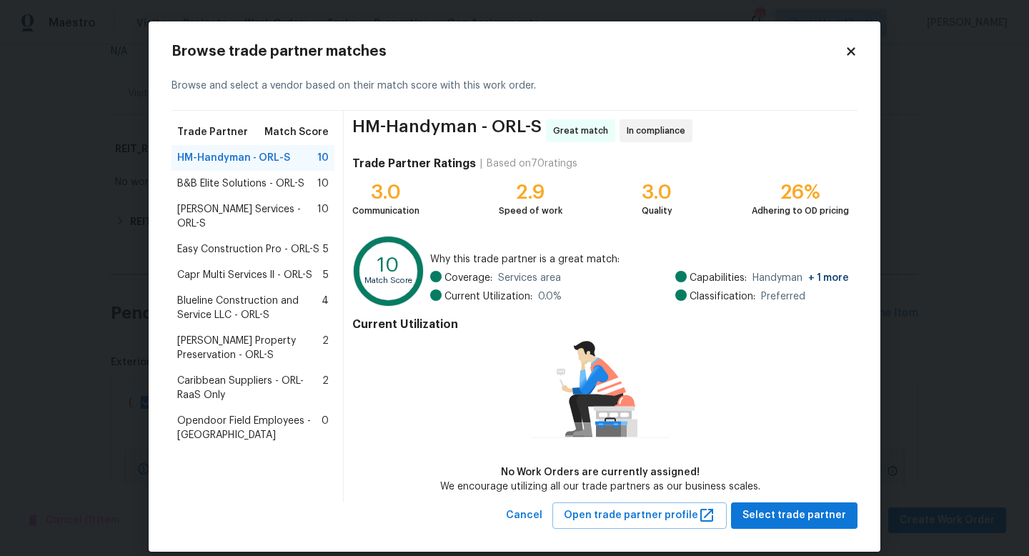
click at [204, 374] on span "Caribbean Suppliers - ORL-RaaS Only" at bounding box center [249, 388] width 145 height 29
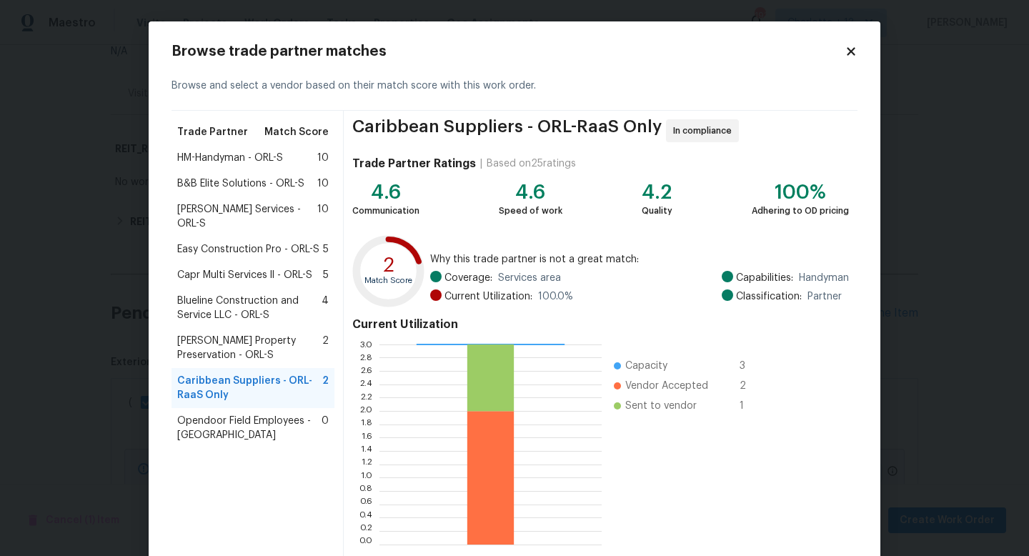
scroll to position [74, 0]
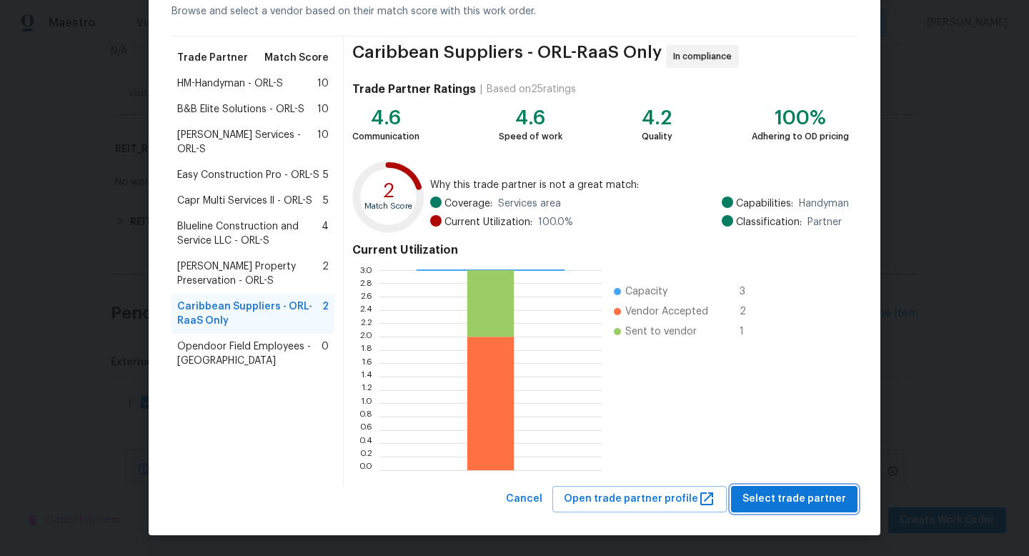
click at [801, 494] on span "Select trade partner" at bounding box center [795, 499] width 104 height 18
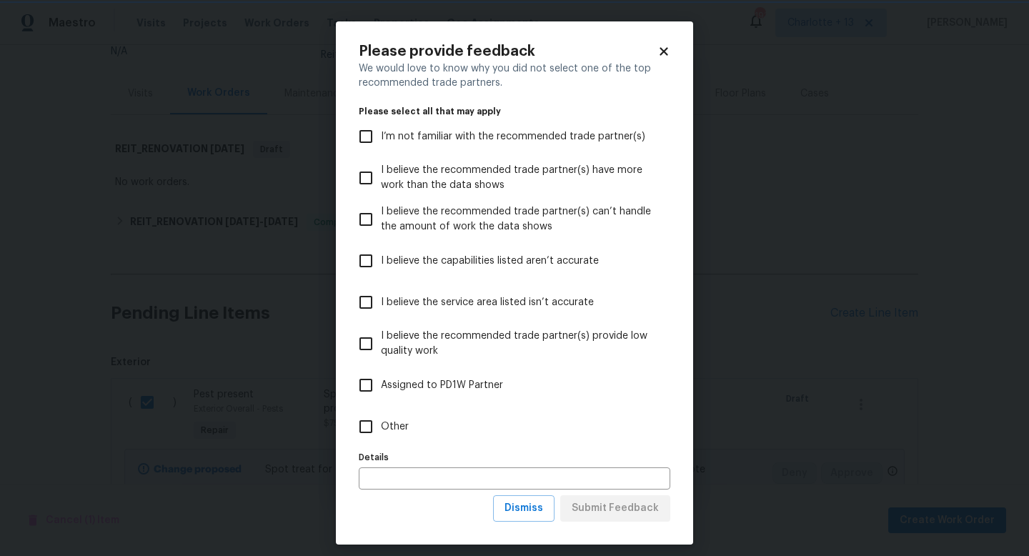
scroll to position [0, 0]
click at [367, 426] on input "Other" at bounding box center [366, 427] width 30 height 30
checkbox input "true"
click at [616, 508] on span "Submit Feedback" at bounding box center [615, 509] width 87 height 18
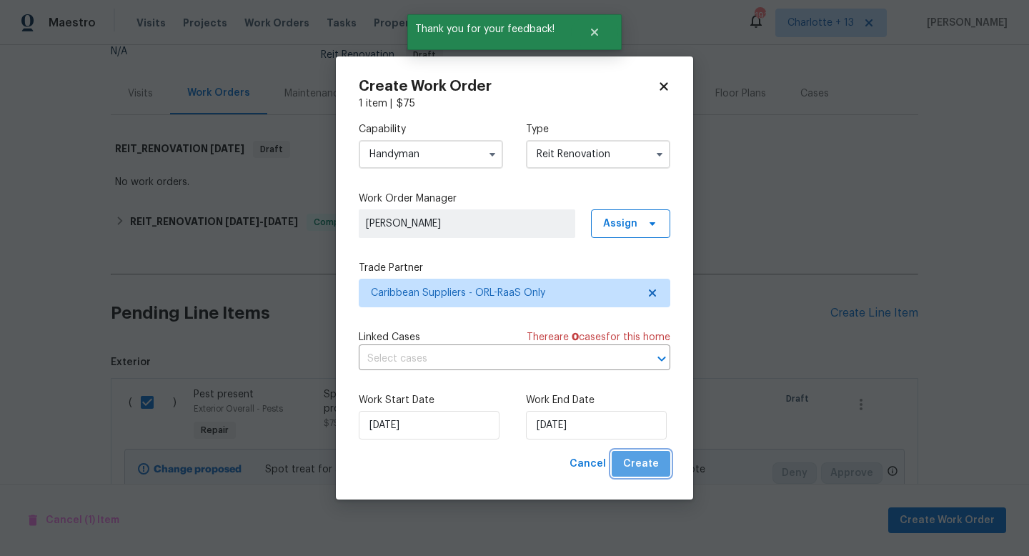
click at [648, 464] on span "Create" at bounding box center [641, 464] width 36 height 18
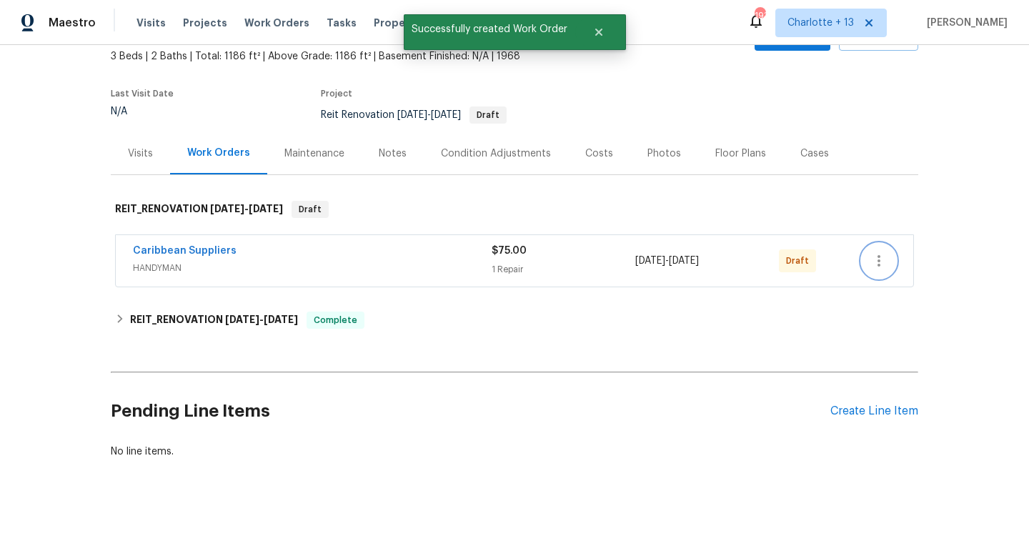
click at [871, 262] on icon "button" at bounding box center [879, 260] width 17 height 17
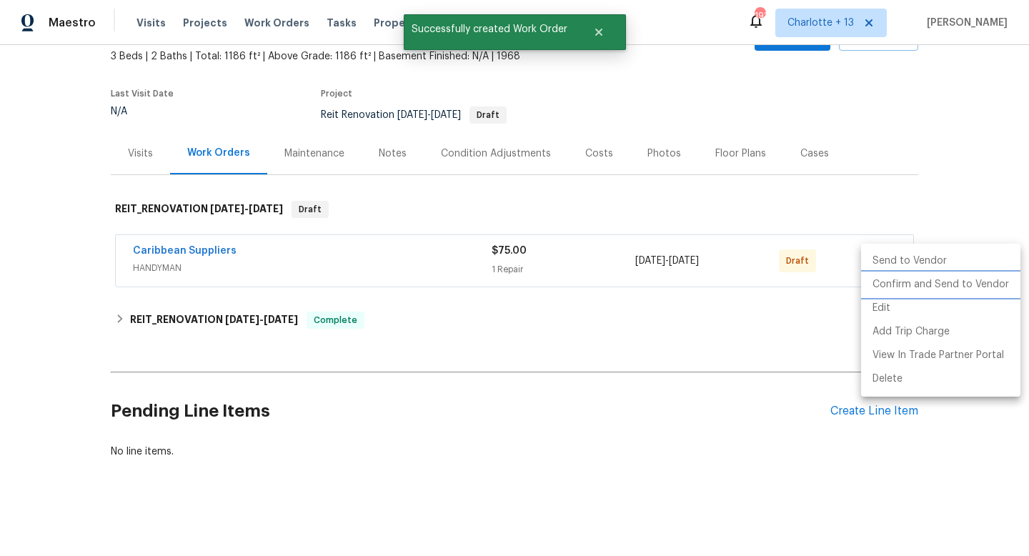
click at [896, 285] on li "Confirm and Send to Vendor" at bounding box center [940, 285] width 159 height 24
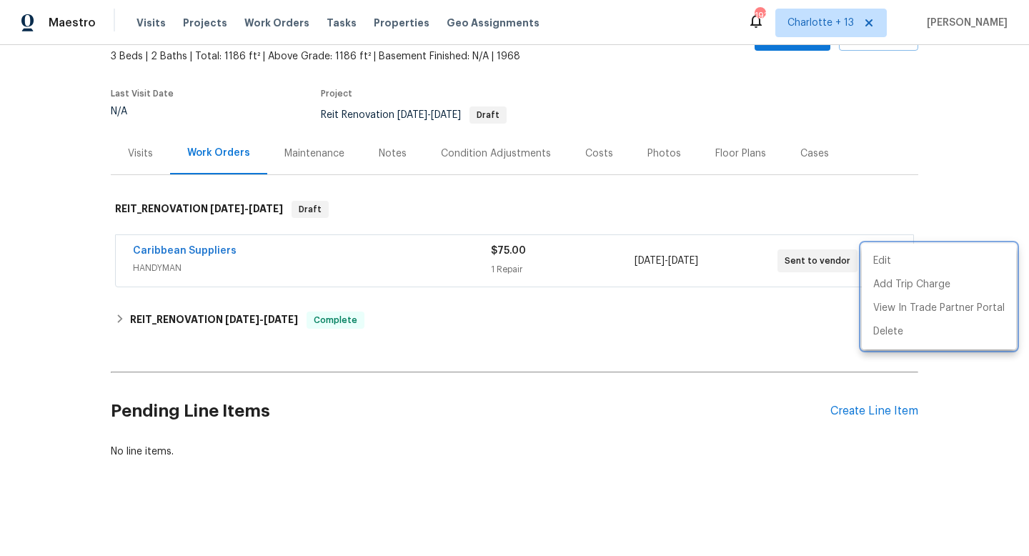
click at [736, 122] on div at bounding box center [514, 278] width 1029 height 556
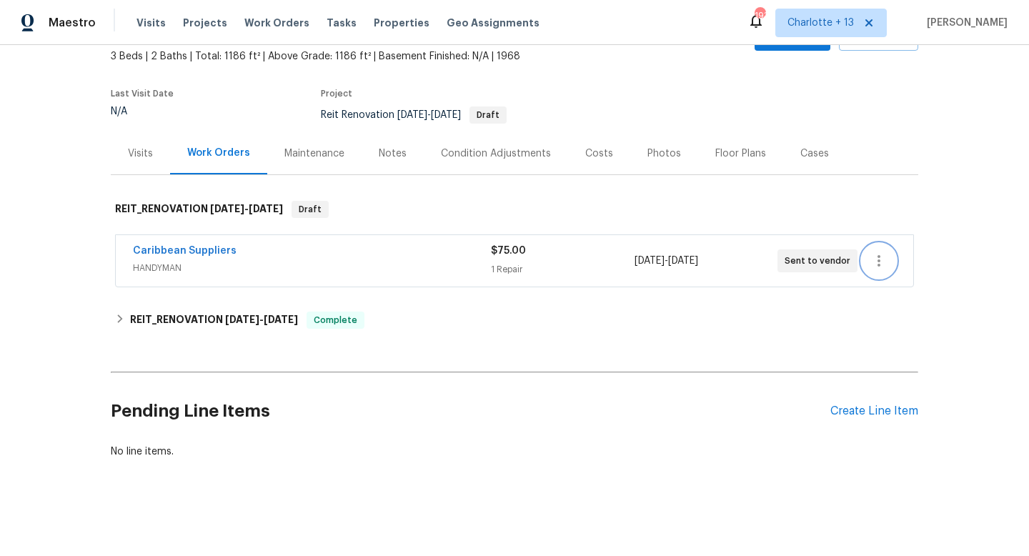
scroll to position [0, 0]
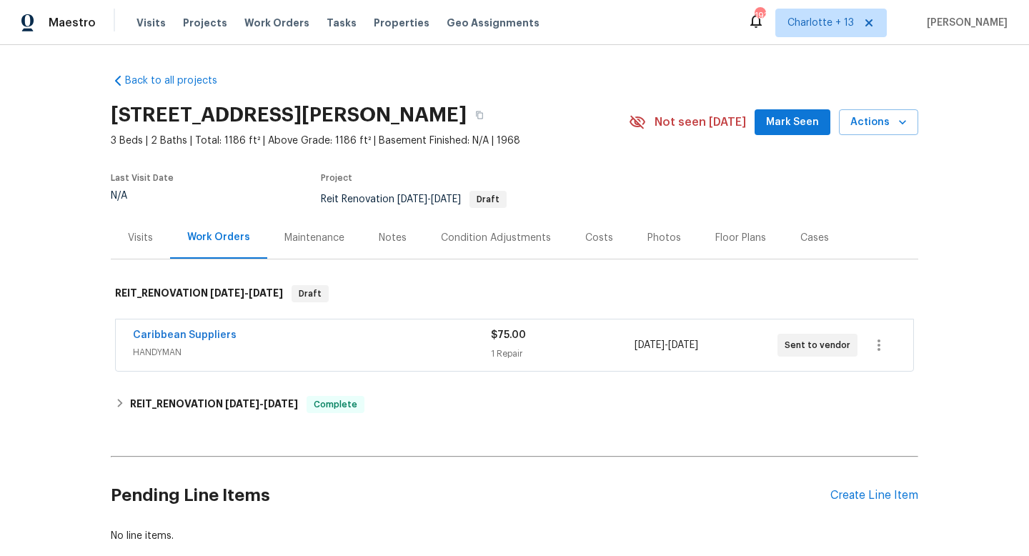
drag, startPoint x: 114, startPoint y: 113, endPoint x: 454, endPoint y: 110, distance: 340.3
click at [454, 110] on h2 "[STREET_ADDRESS][PERSON_NAME]" at bounding box center [289, 115] width 356 height 14
copy h2 "[STREET_ADDRESS][PERSON_NAME]"
click at [206, 19] on span "Projects" at bounding box center [205, 23] width 44 height 14
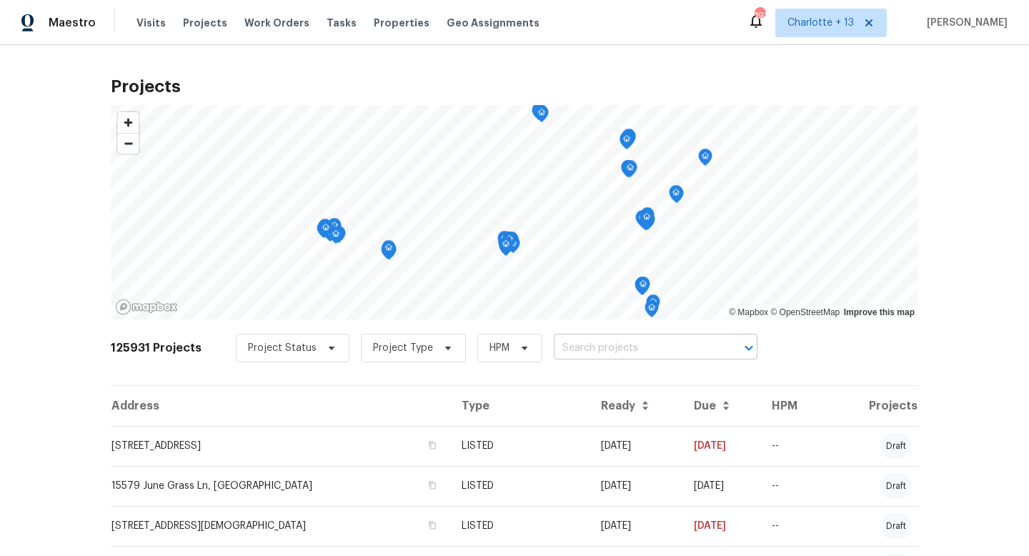
click at [608, 350] on input "text" at bounding box center [636, 348] width 164 height 22
type input "6154"
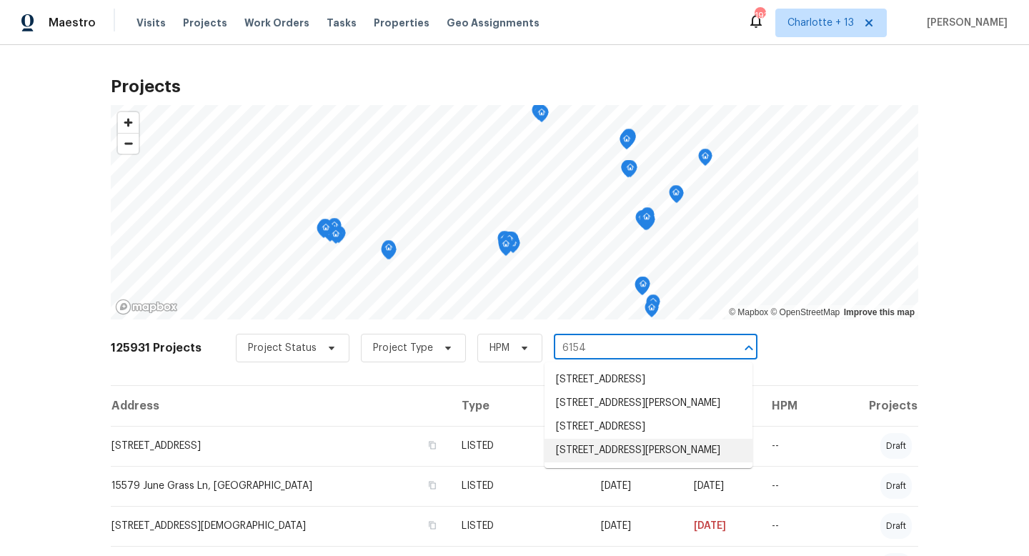
click at [617, 463] on li "[STREET_ADDRESS][PERSON_NAME]" at bounding box center [649, 451] width 208 height 24
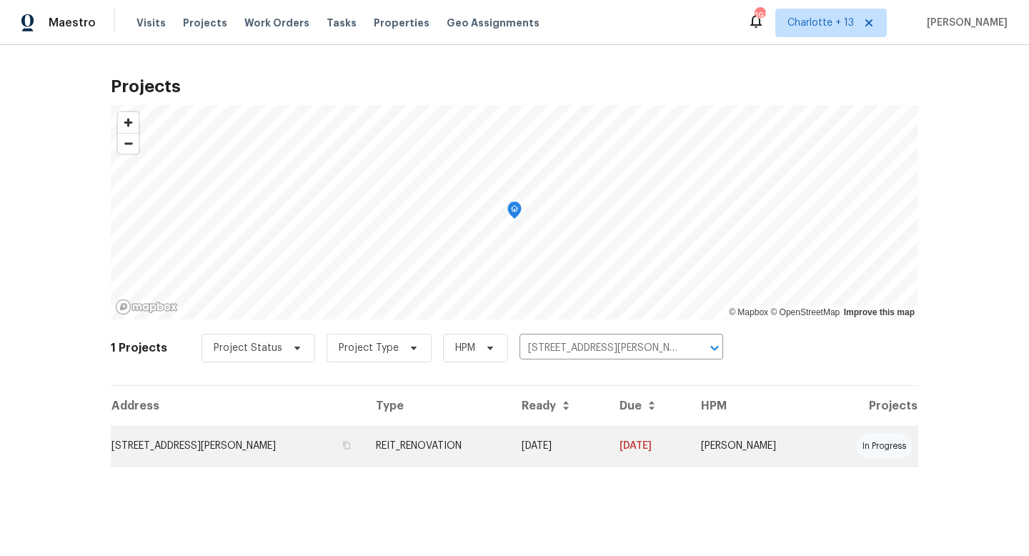
click at [601, 443] on td "[DATE]" at bounding box center [559, 446] width 98 height 40
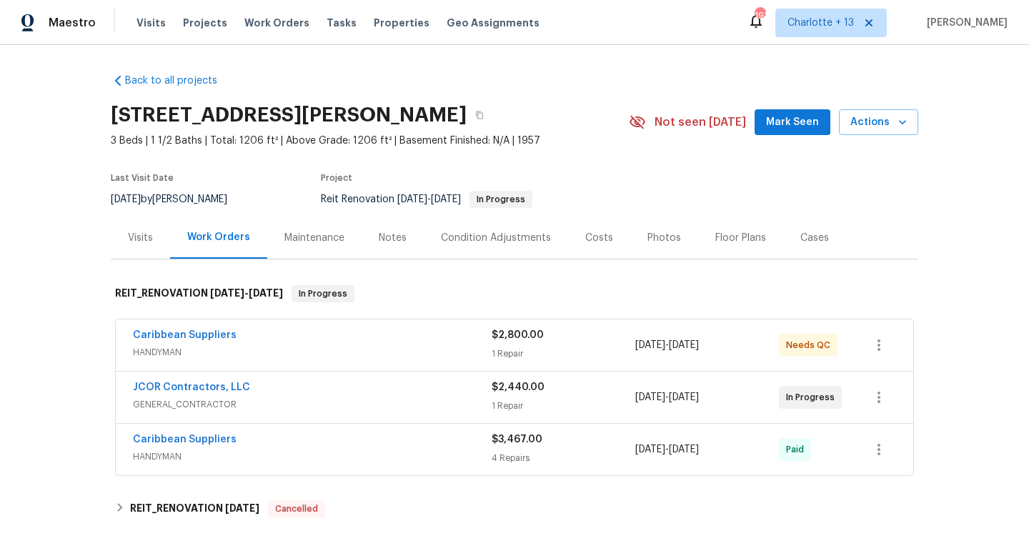
click at [450, 342] on div "Caribbean Suppliers" at bounding box center [312, 336] width 359 height 17
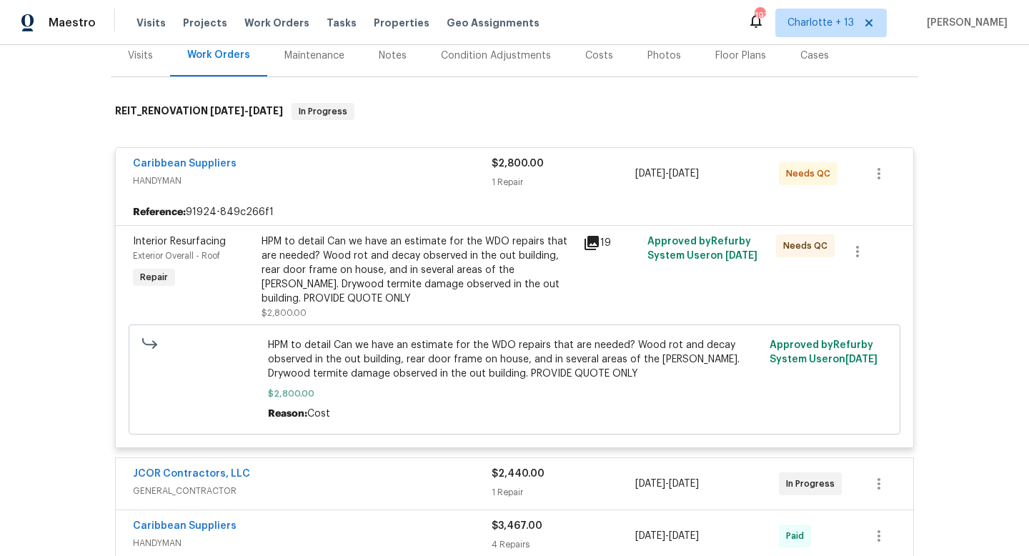
scroll to position [187, 0]
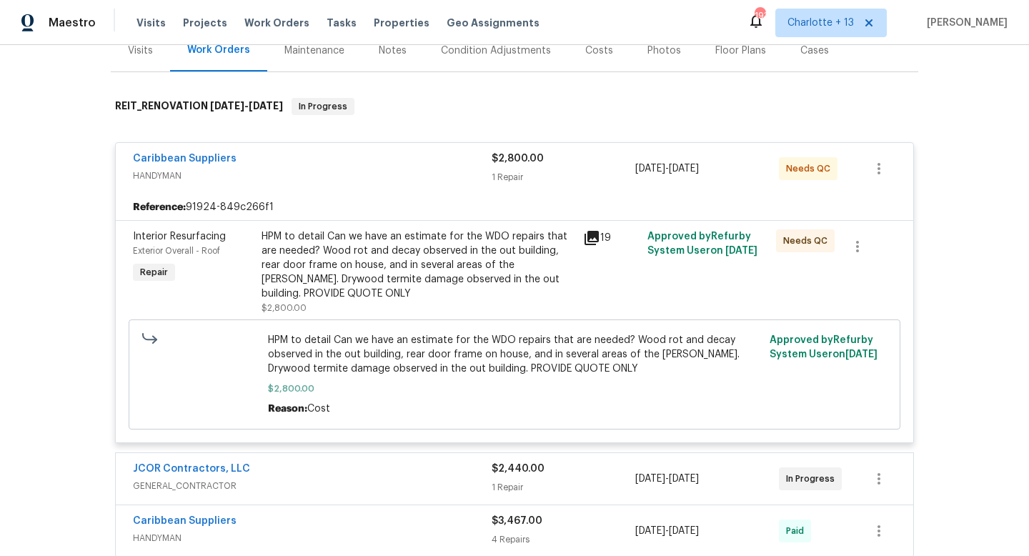
click at [430, 358] on span "HPM to detail Can we have an estimate for the WDO repairs that are needed? Wood…" at bounding box center [515, 354] width 494 height 43
click at [418, 255] on div "HPM to detail Can we have an estimate for the WDO repairs that are needed? Wood…" at bounding box center [418, 264] width 313 height 71
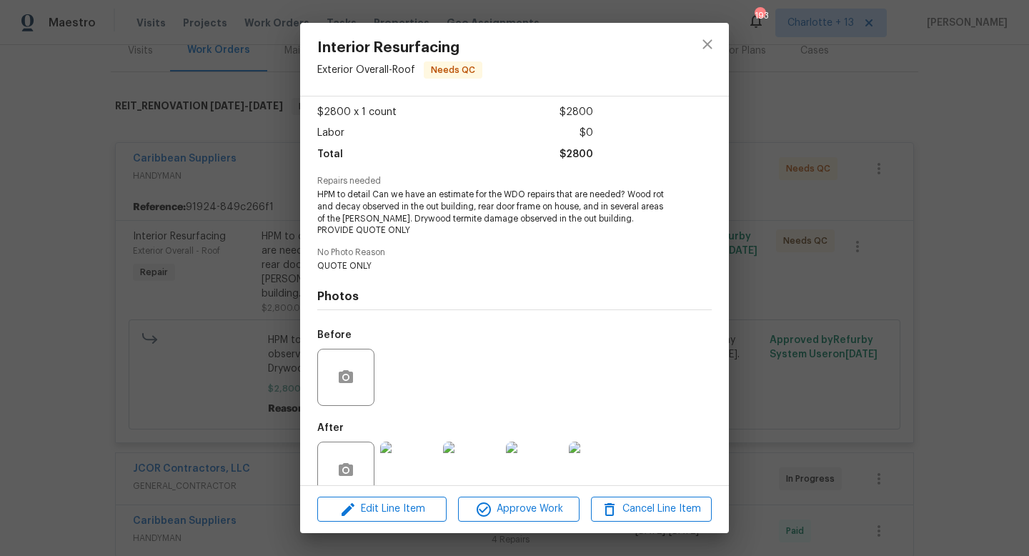
scroll to position [102, 0]
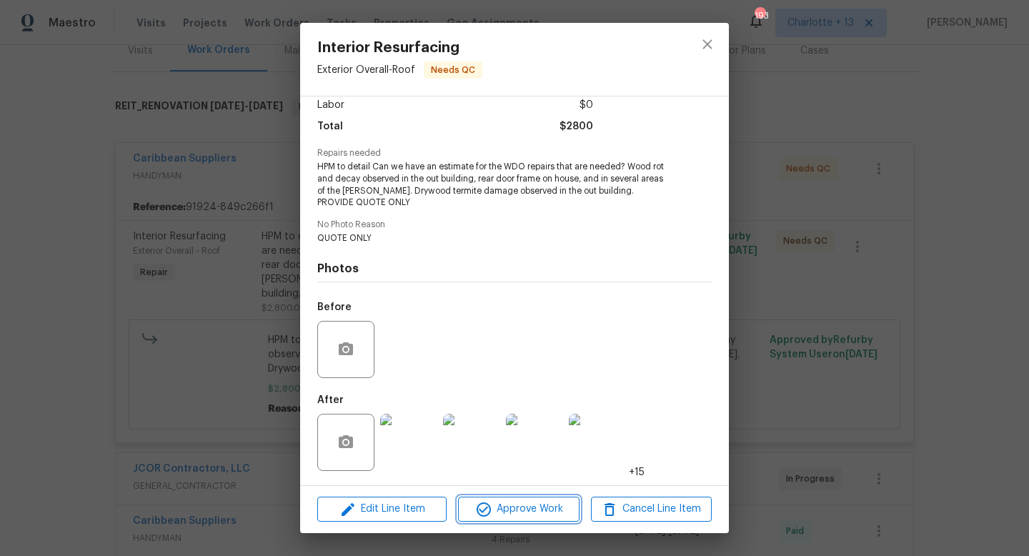
click at [497, 504] on span "Approve Work" at bounding box center [519, 509] width 112 height 18
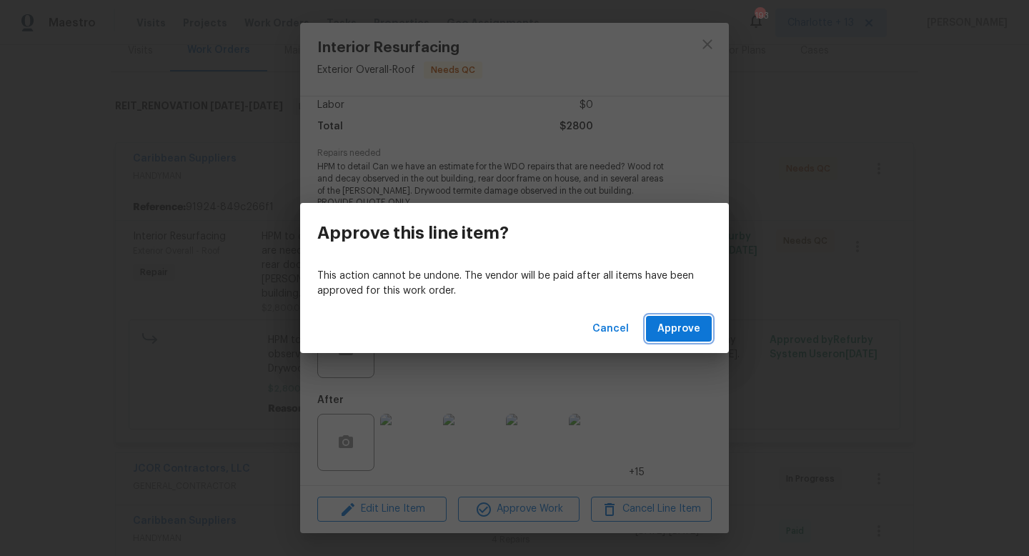
click at [674, 325] on span "Approve" at bounding box center [679, 329] width 43 height 18
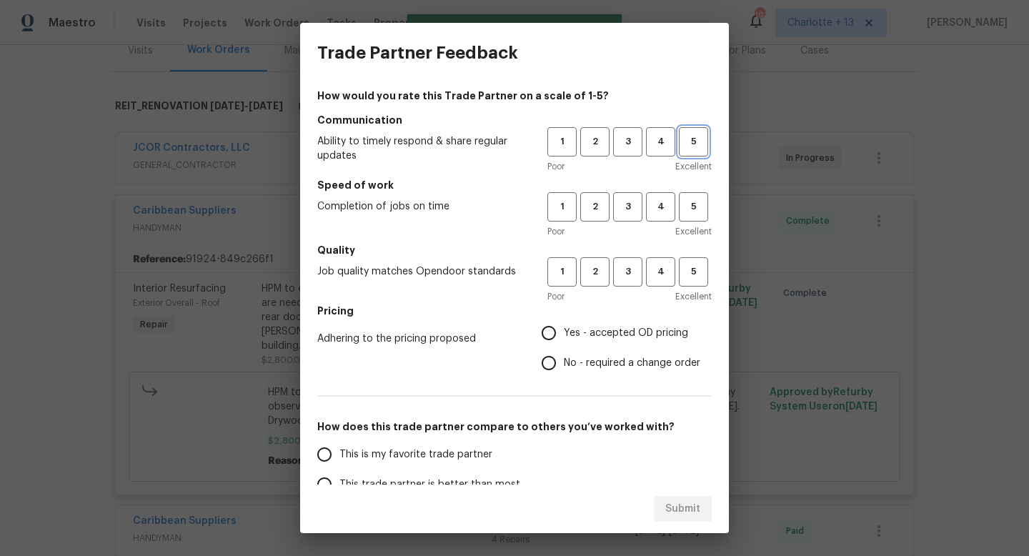
click at [688, 142] on span "5" at bounding box center [694, 142] width 26 height 16
click at [704, 214] on span "5" at bounding box center [694, 207] width 26 height 16
click at [696, 272] on span "5" at bounding box center [694, 272] width 26 height 16
click at [548, 327] on input "Yes - accepted OD pricing" at bounding box center [549, 333] width 30 height 30
radio input "true"
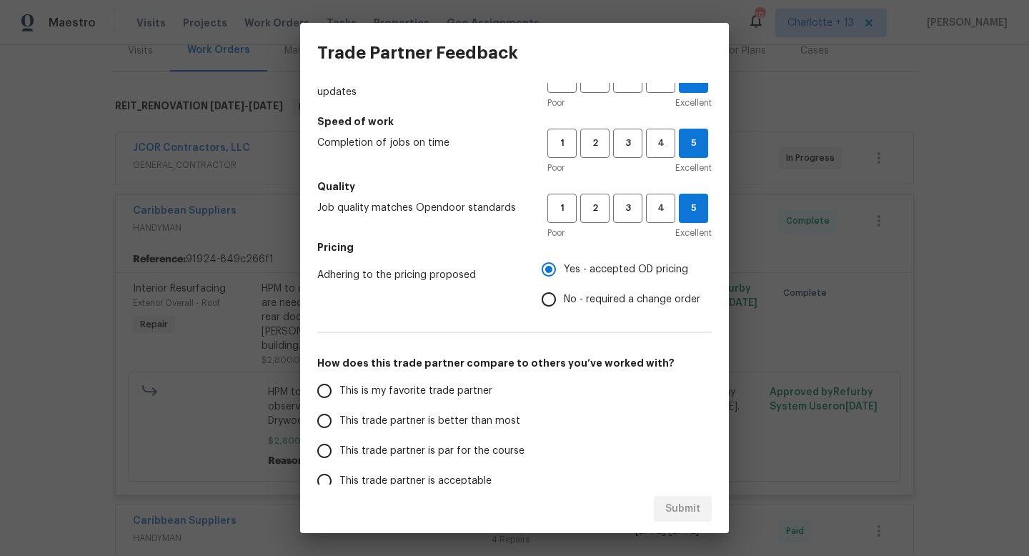
scroll to position [89, 0]
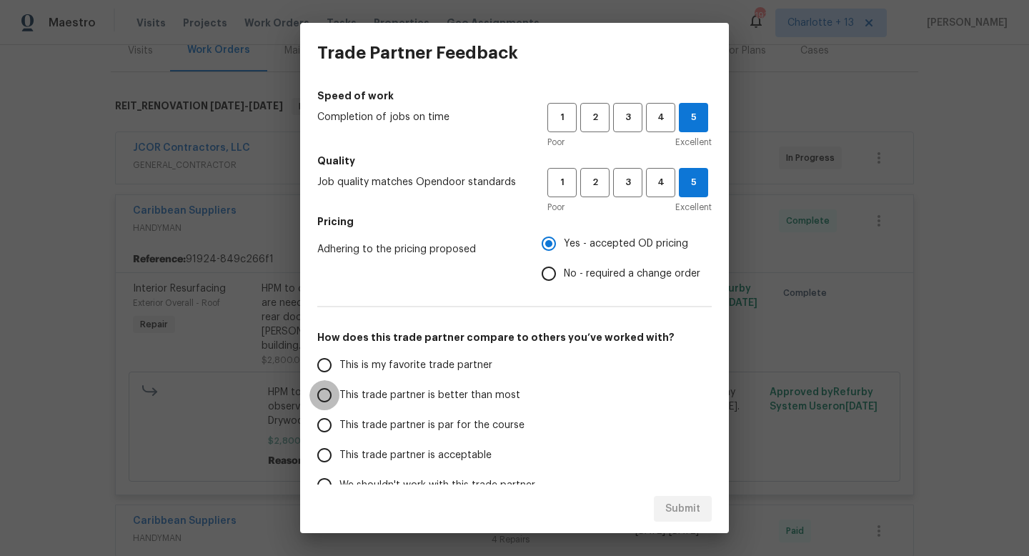
click at [327, 389] on input "This trade partner is better than most" at bounding box center [325, 395] width 30 height 30
click at [677, 502] on span "Submit" at bounding box center [683, 509] width 35 height 18
radio input "true"
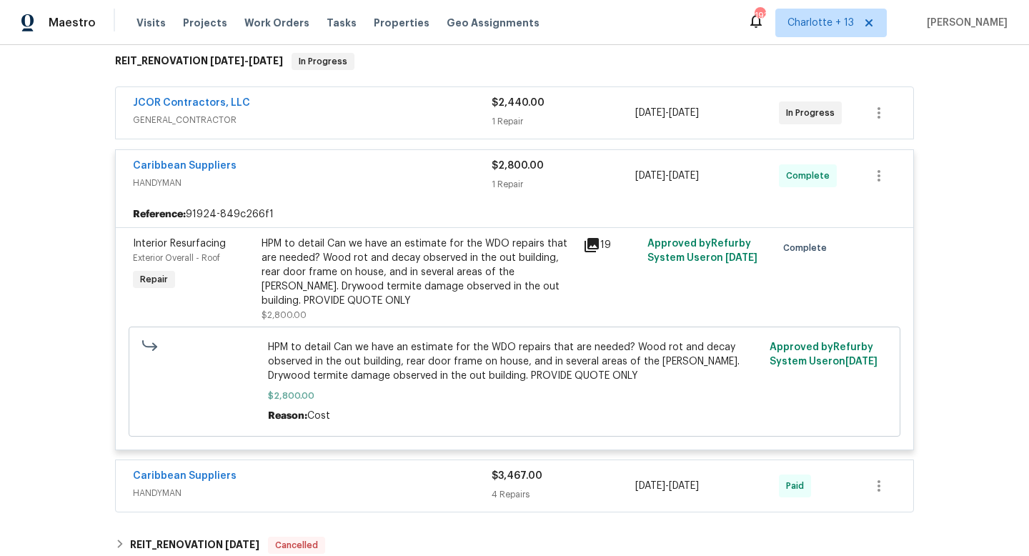
scroll to position [220, 0]
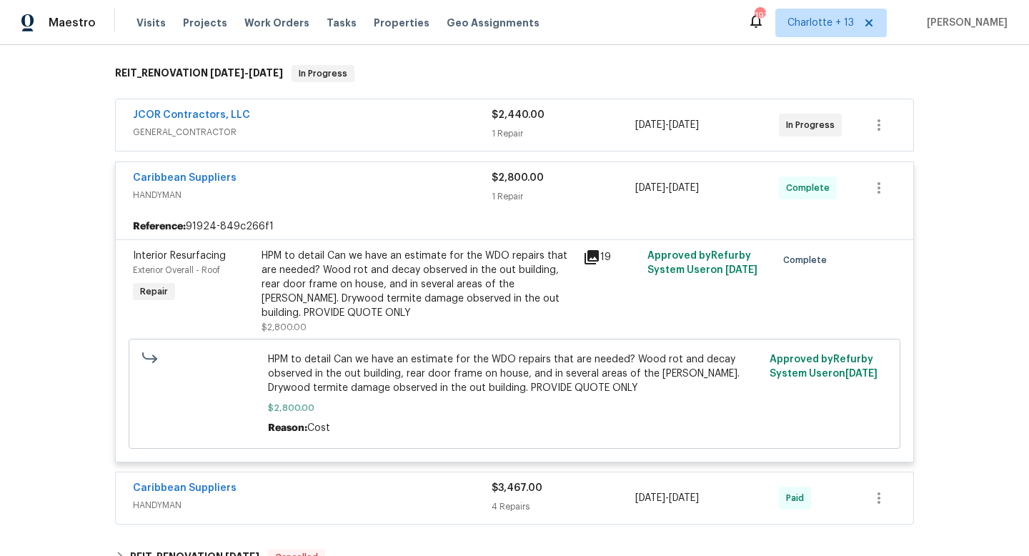
click at [428, 124] on div "JCOR Contractors, LLC" at bounding box center [312, 116] width 359 height 17
